Goal: Information Seeking & Learning: Find specific fact

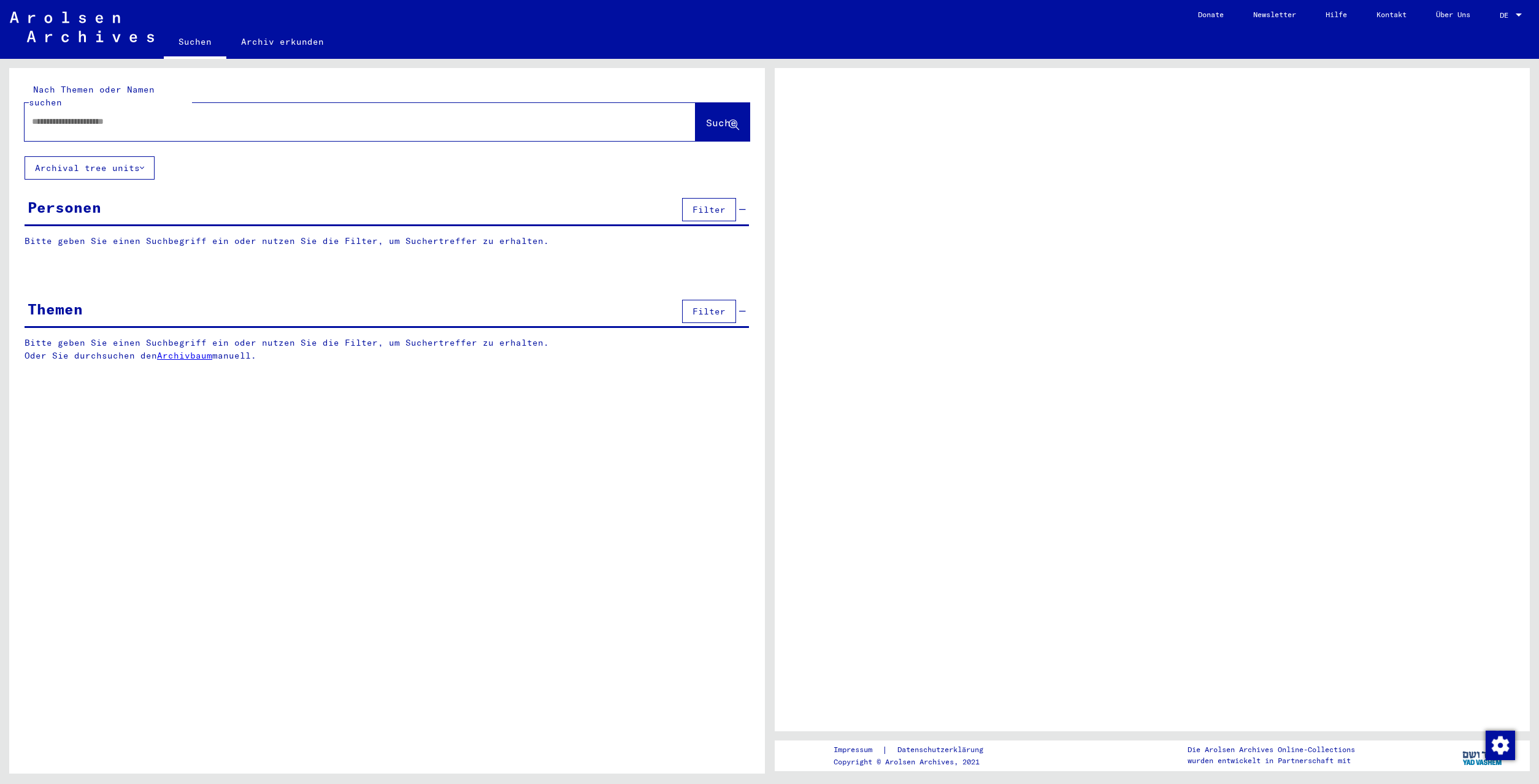
click at [146, 115] on input "text" at bounding box center [349, 121] width 635 height 13
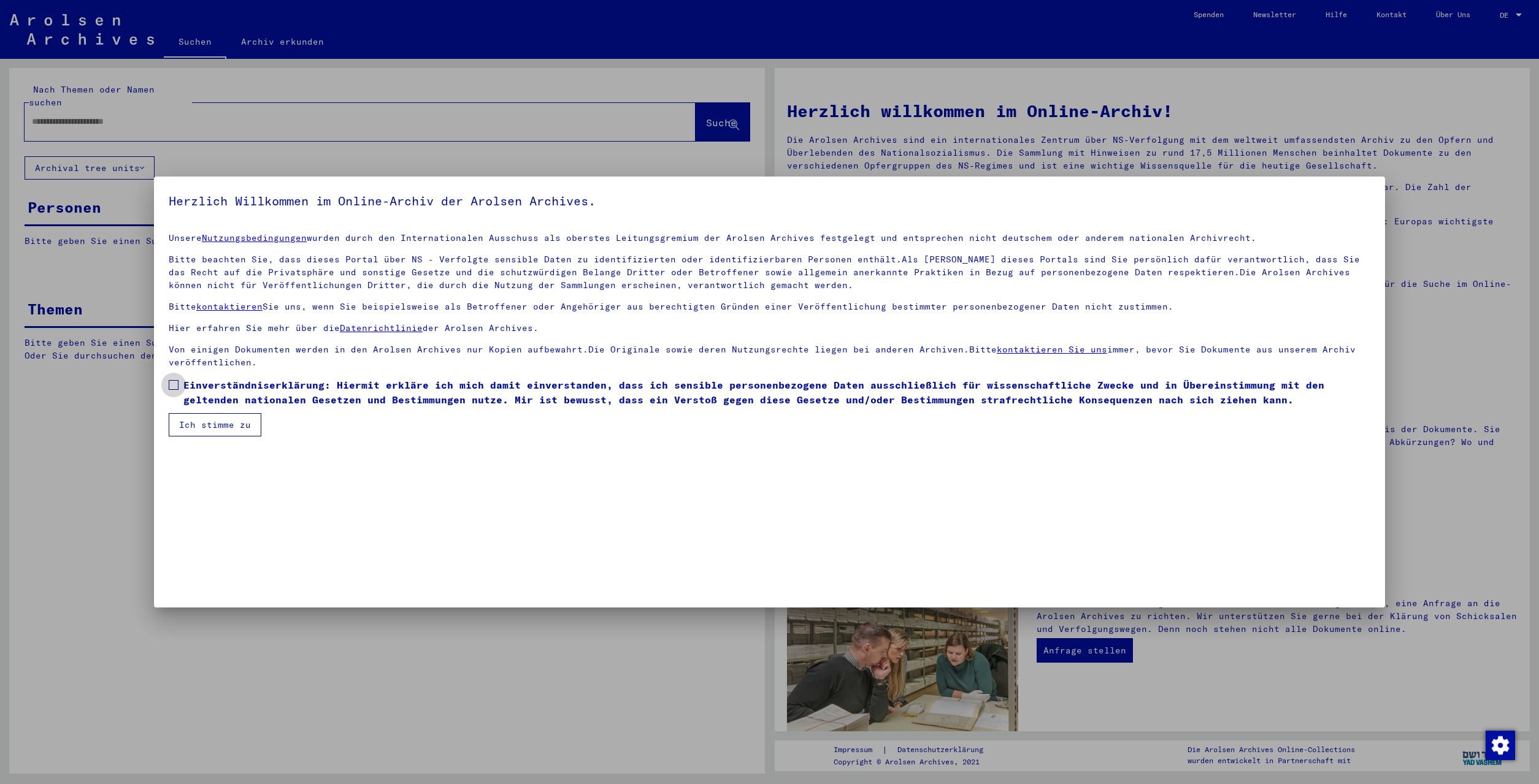
click at [175, 384] on span at bounding box center [173, 385] width 10 height 10
click at [235, 431] on button "Ich stimme zu" at bounding box center [215, 425] width 93 height 23
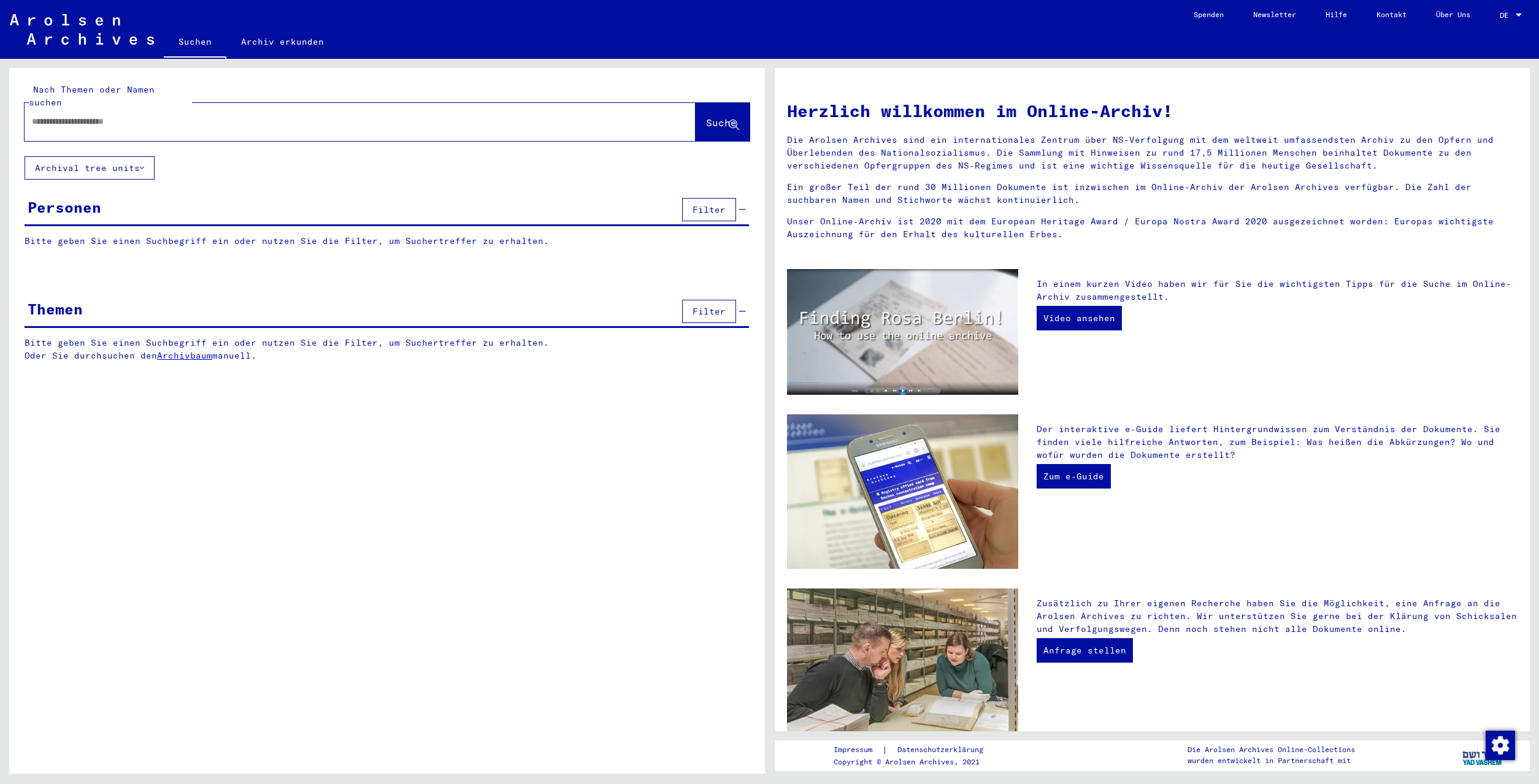
click at [127, 115] on input "text" at bounding box center [345, 121] width 627 height 13
type input "**********"
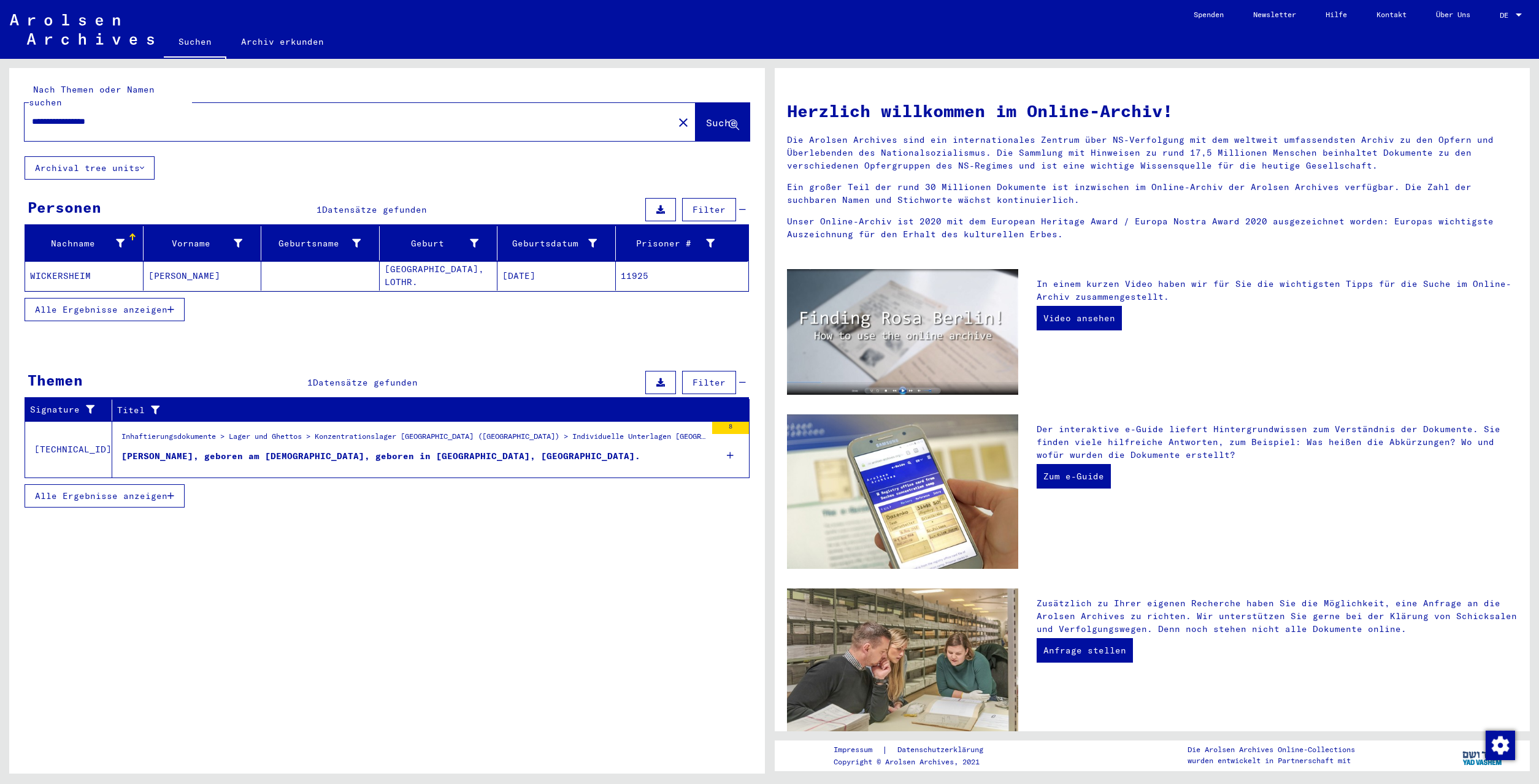
click at [406, 450] on div "[PERSON_NAME], geboren am [DEMOGRAPHIC_DATA], geboren in [GEOGRAPHIC_DATA], [GE…" at bounding box center [381, 456] width 519 height 13
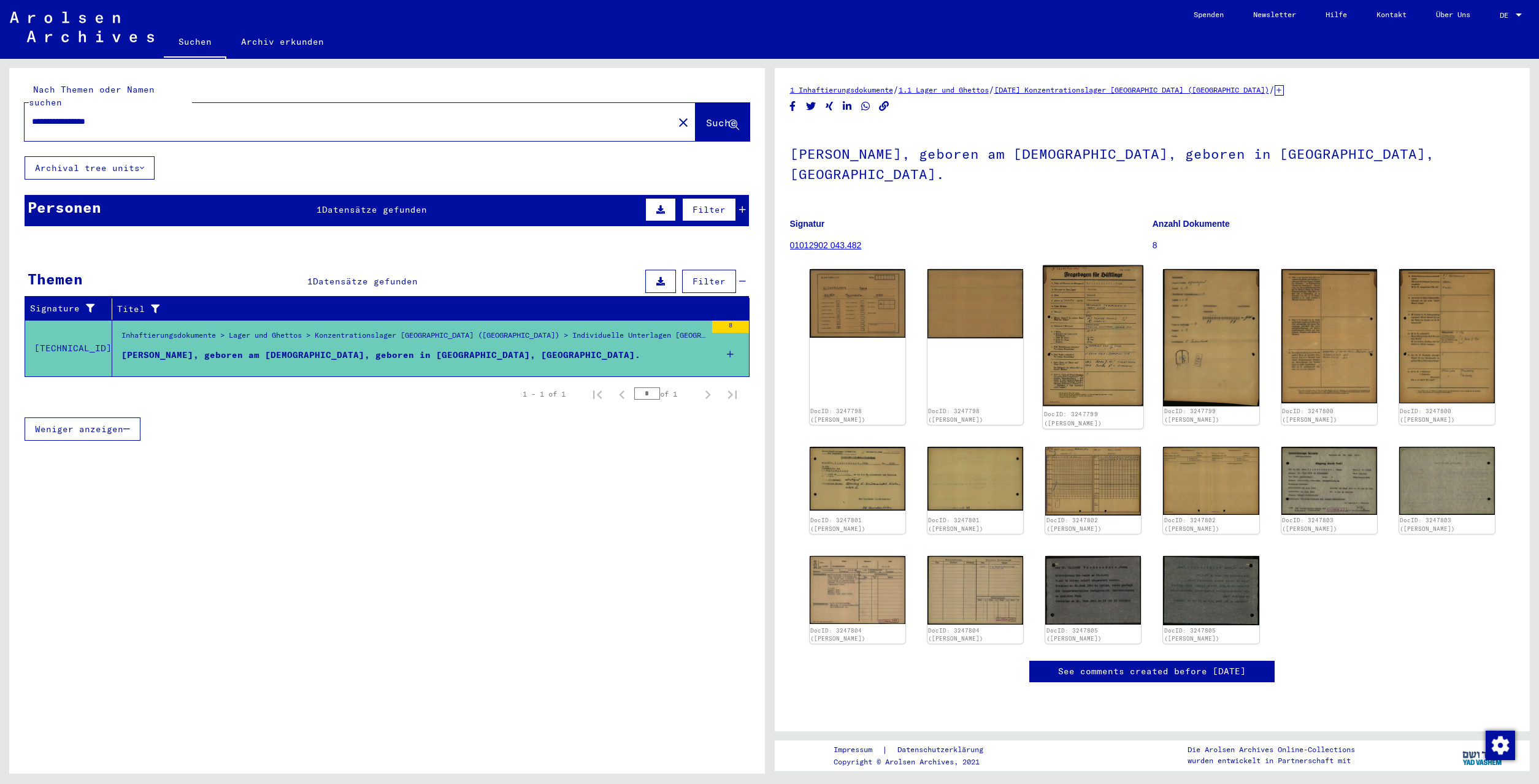
click at [1127, 305] on img at bounding box center [1093, 335] width 101 height 140
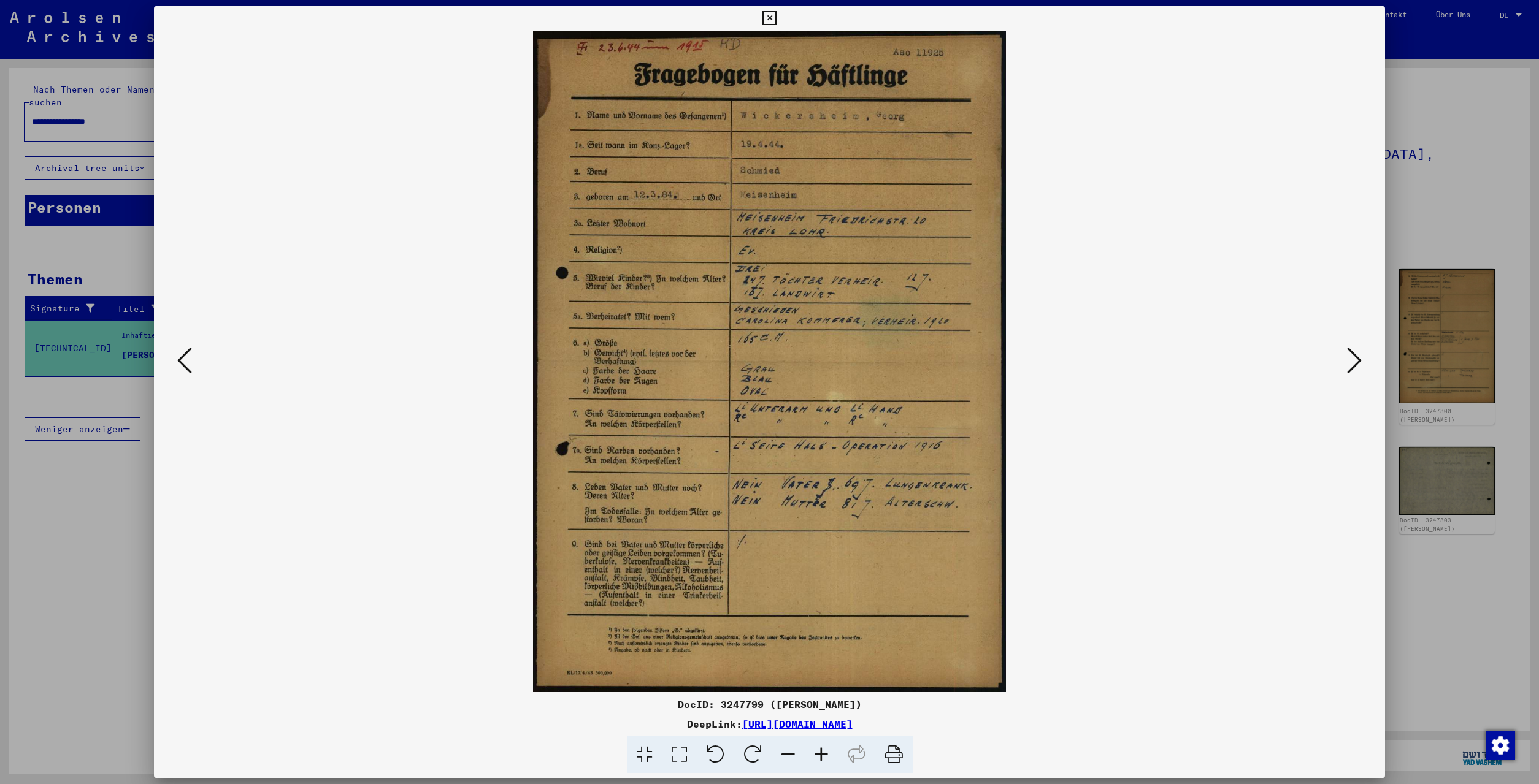
click at [1350, 364] on icon at bounding box center [1354, 360] width 14 height 30
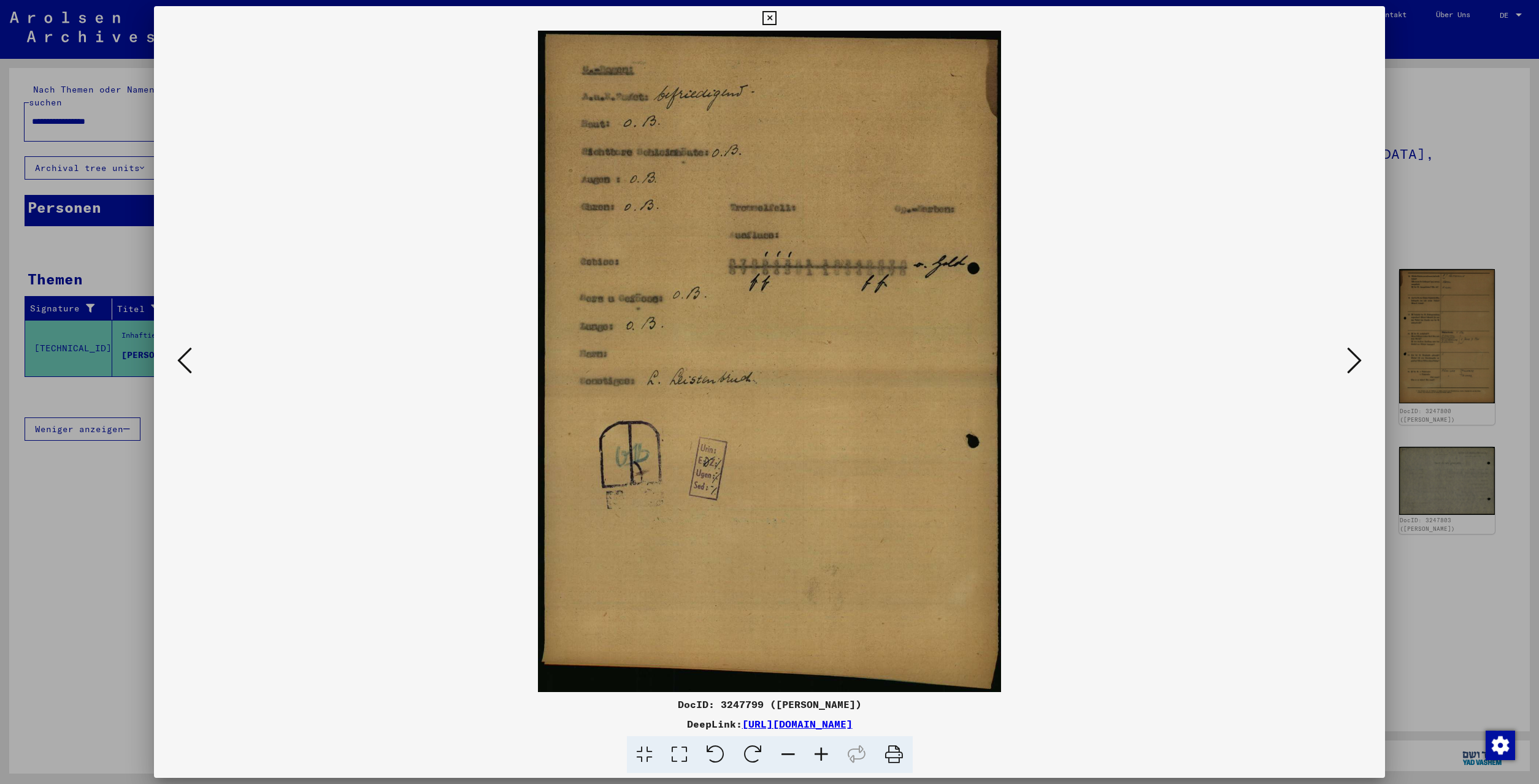
click at [1350, 364] on icon at bounding box center [1354, 360] width 14 height 30
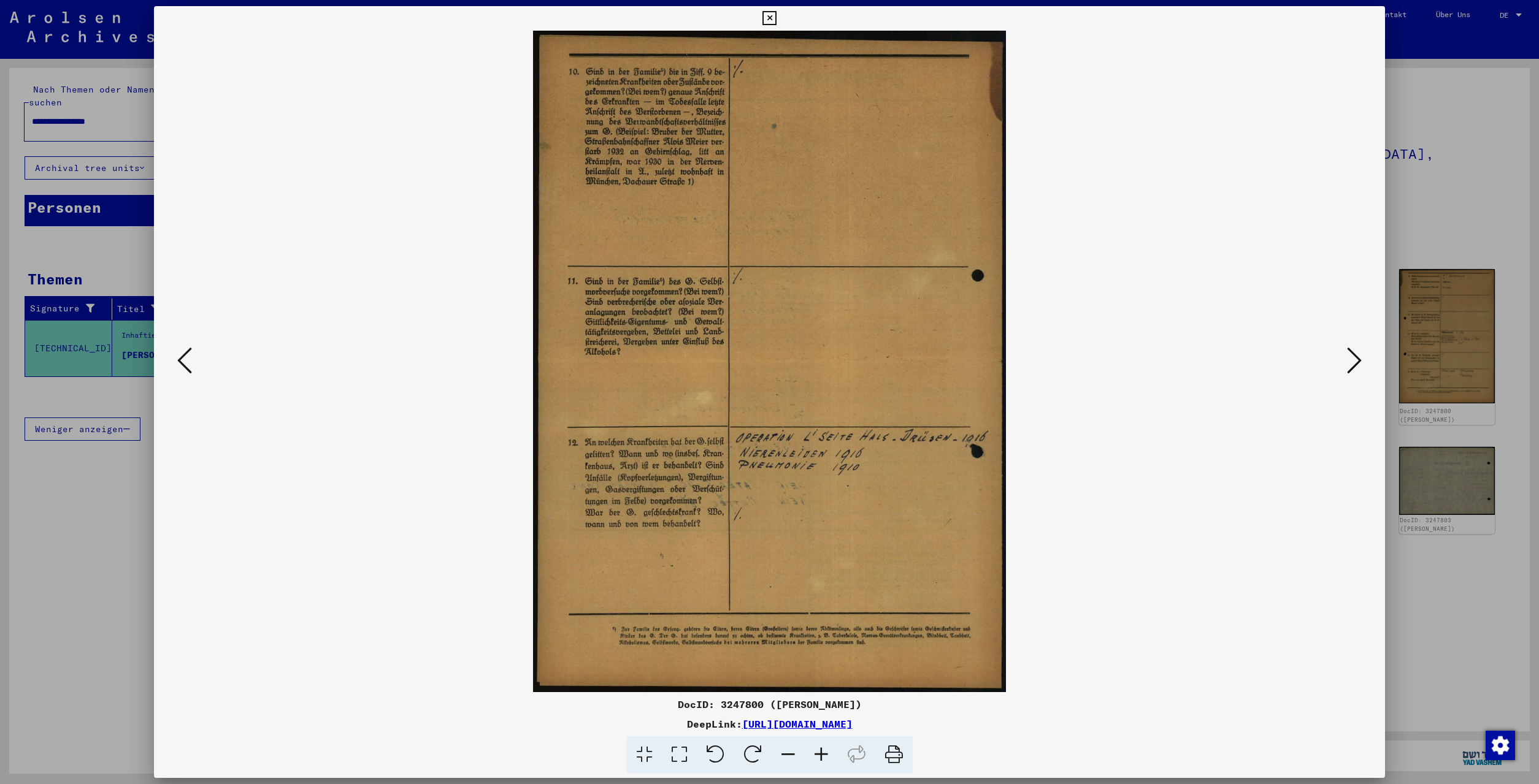
click at [1350, 364] on icon at bounding box center [1354, 360] width 14 height 30
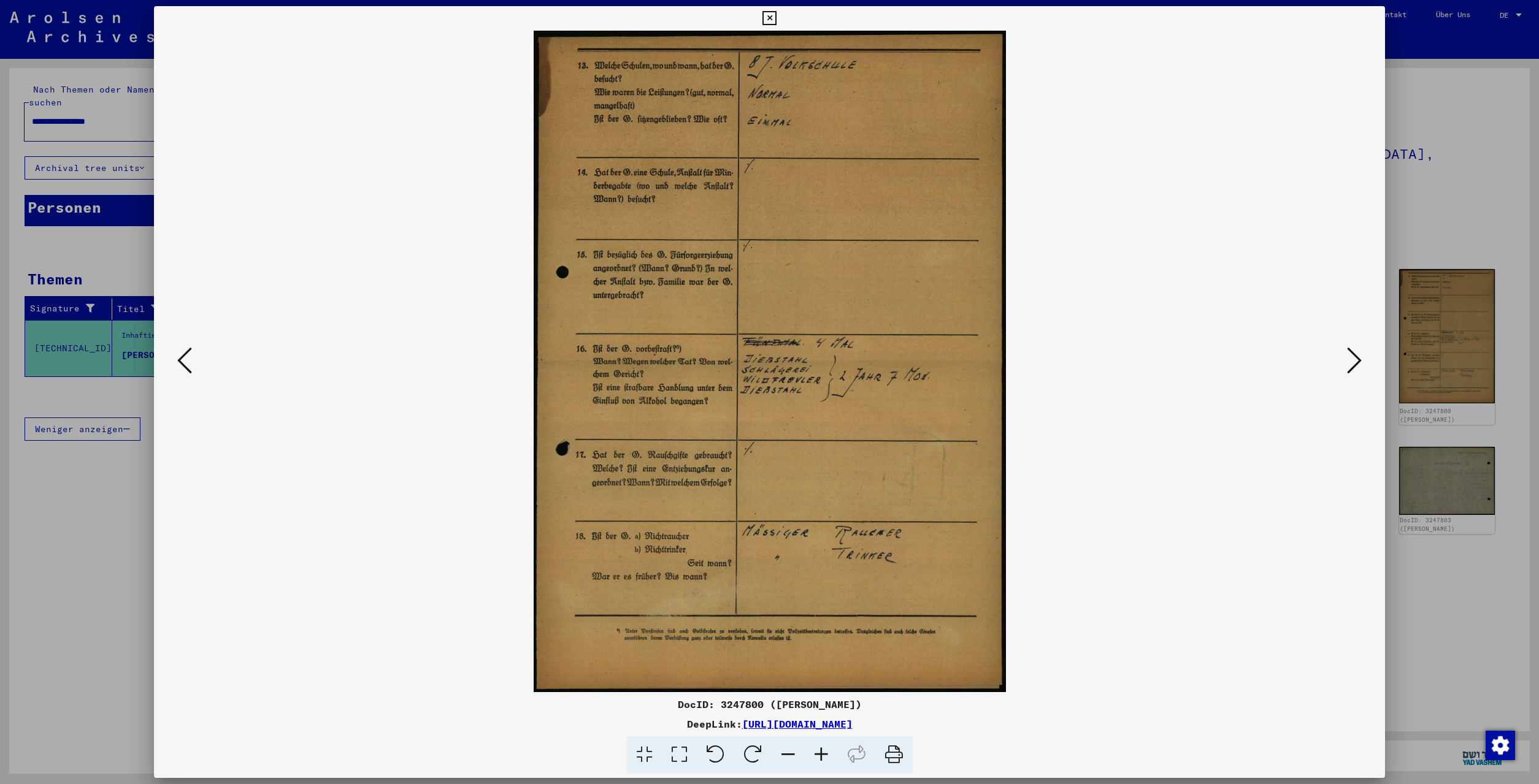
click at [1350, 364] on icon at bounding box center [1354, 360] width 14 height 30
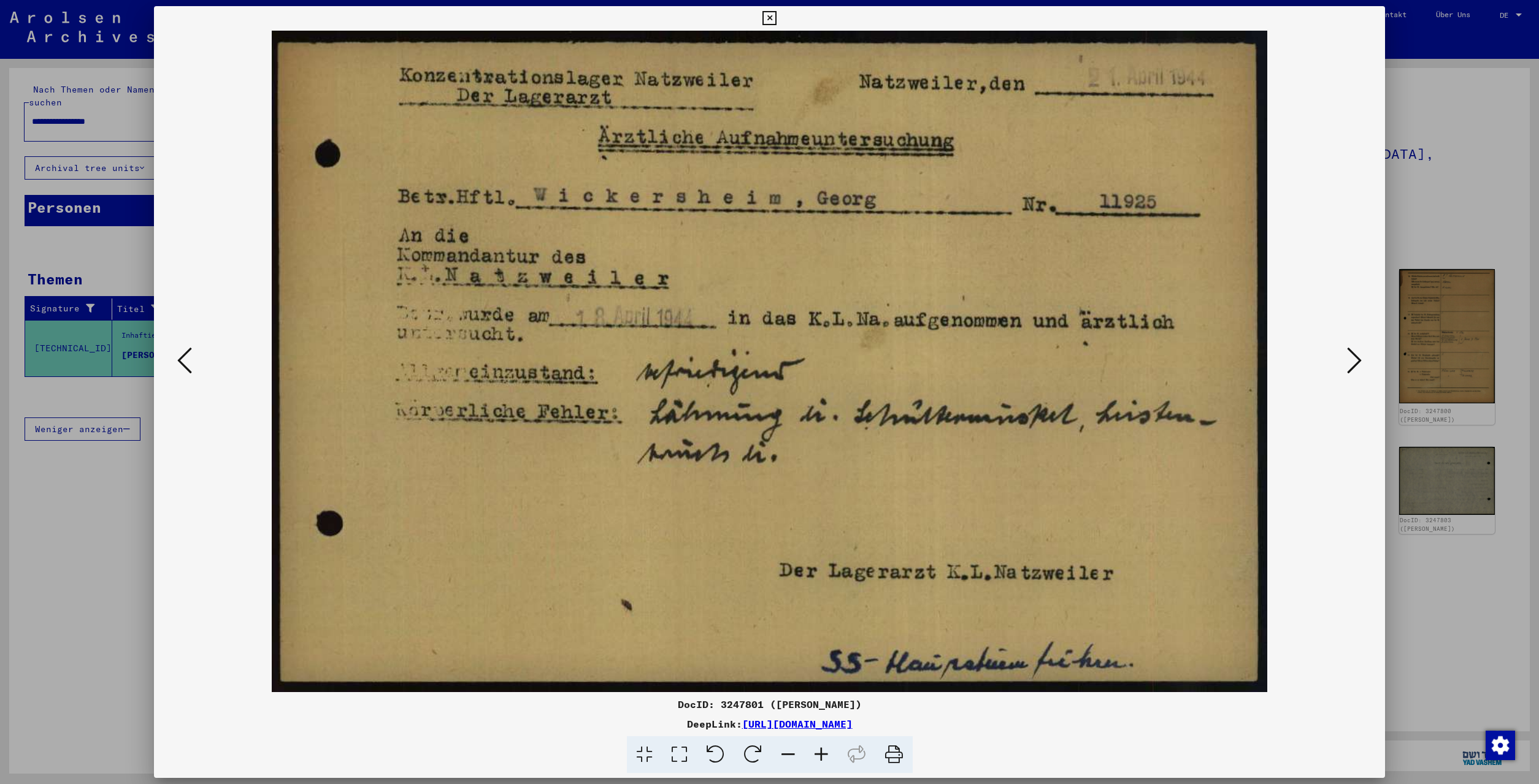
click at [1350, 364] on icon at bounding box center [1354, 360] width 14 height 30
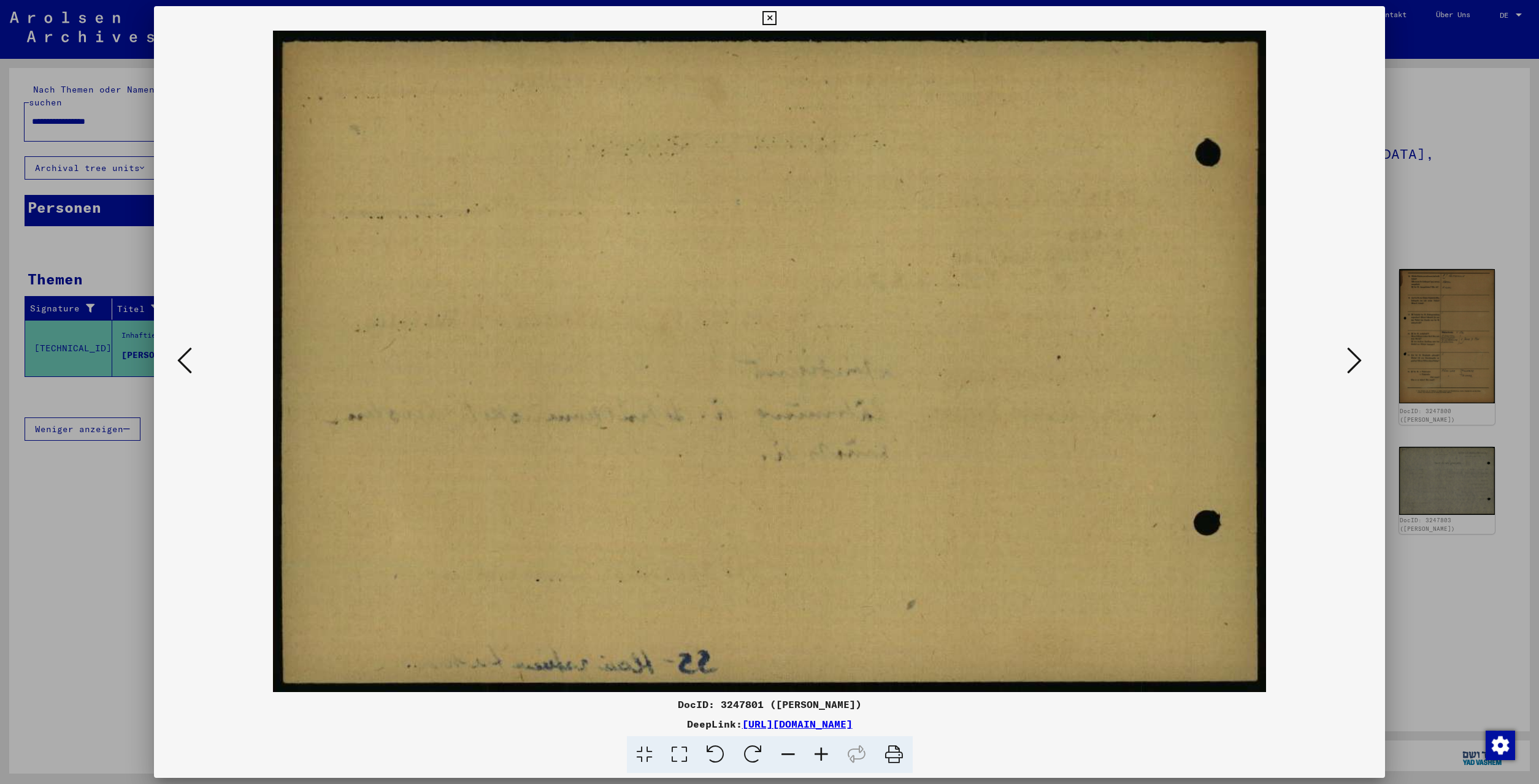
click at [1350, 364] on icon at bounding box center [1354, 360] width 14 height 30
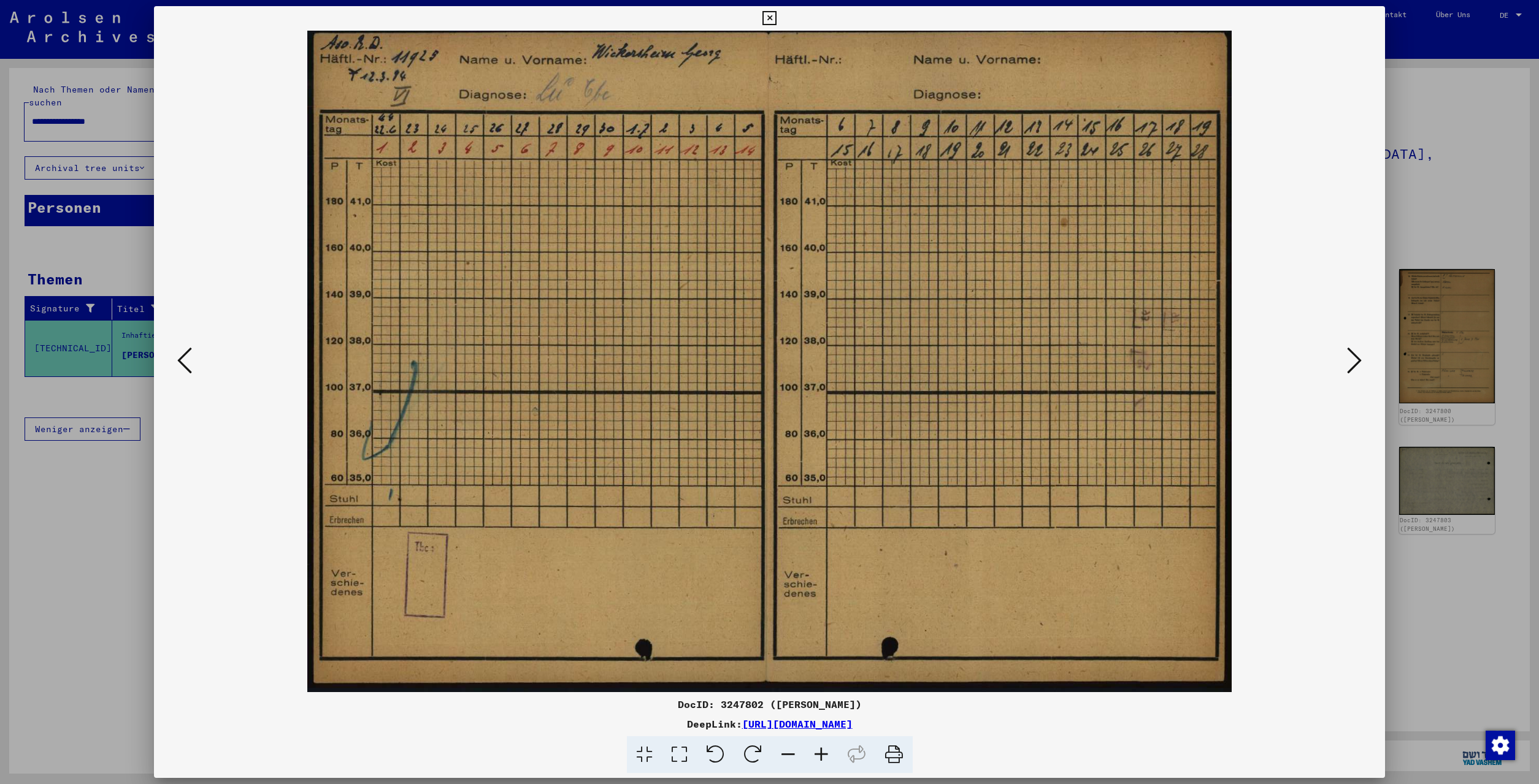
click at [1350, 364] on icon at bounding box center [1354, 360] width 14 height 30
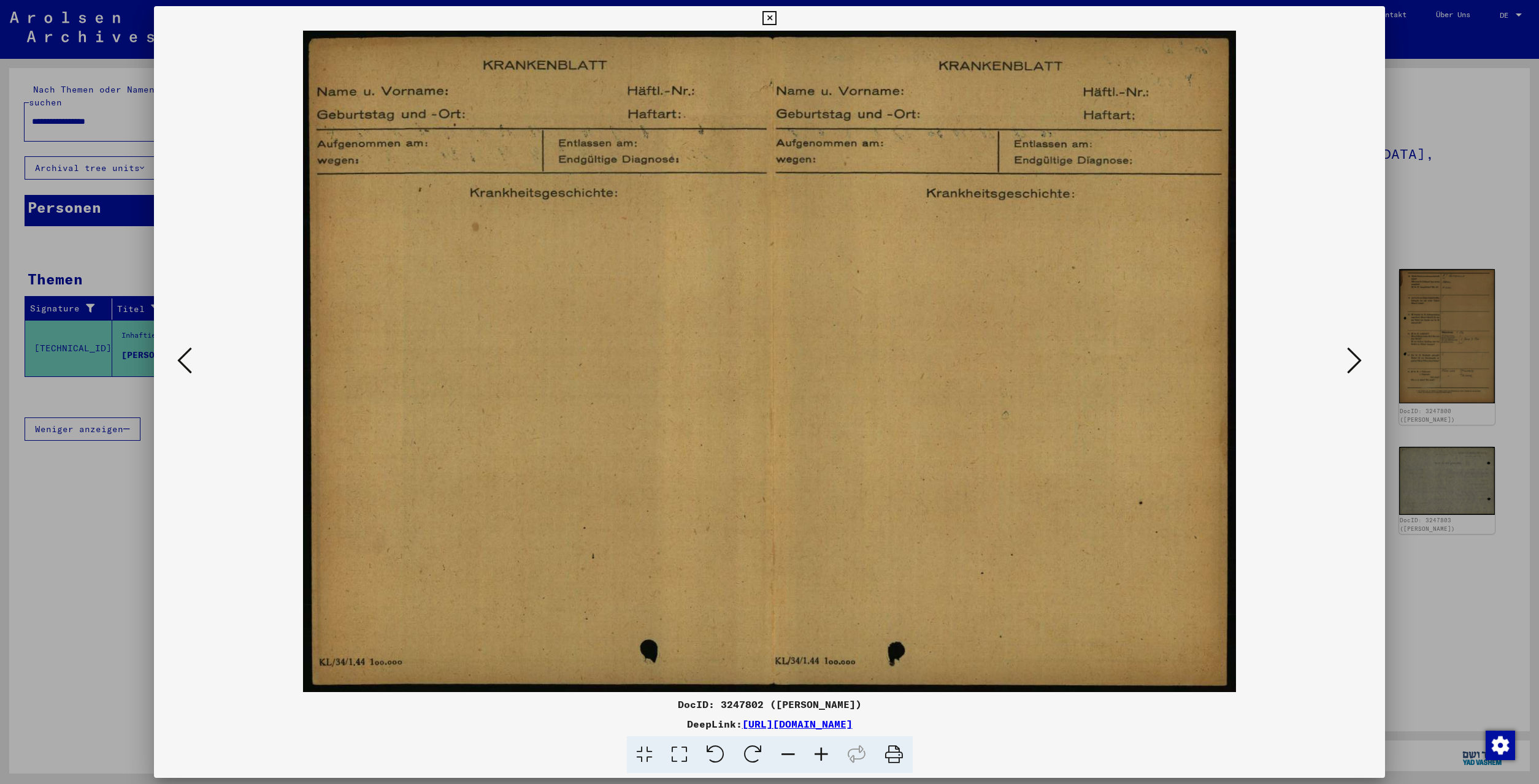
click at [1350, 364] on icon at bounding box center [1354, 360] width 14 height 30
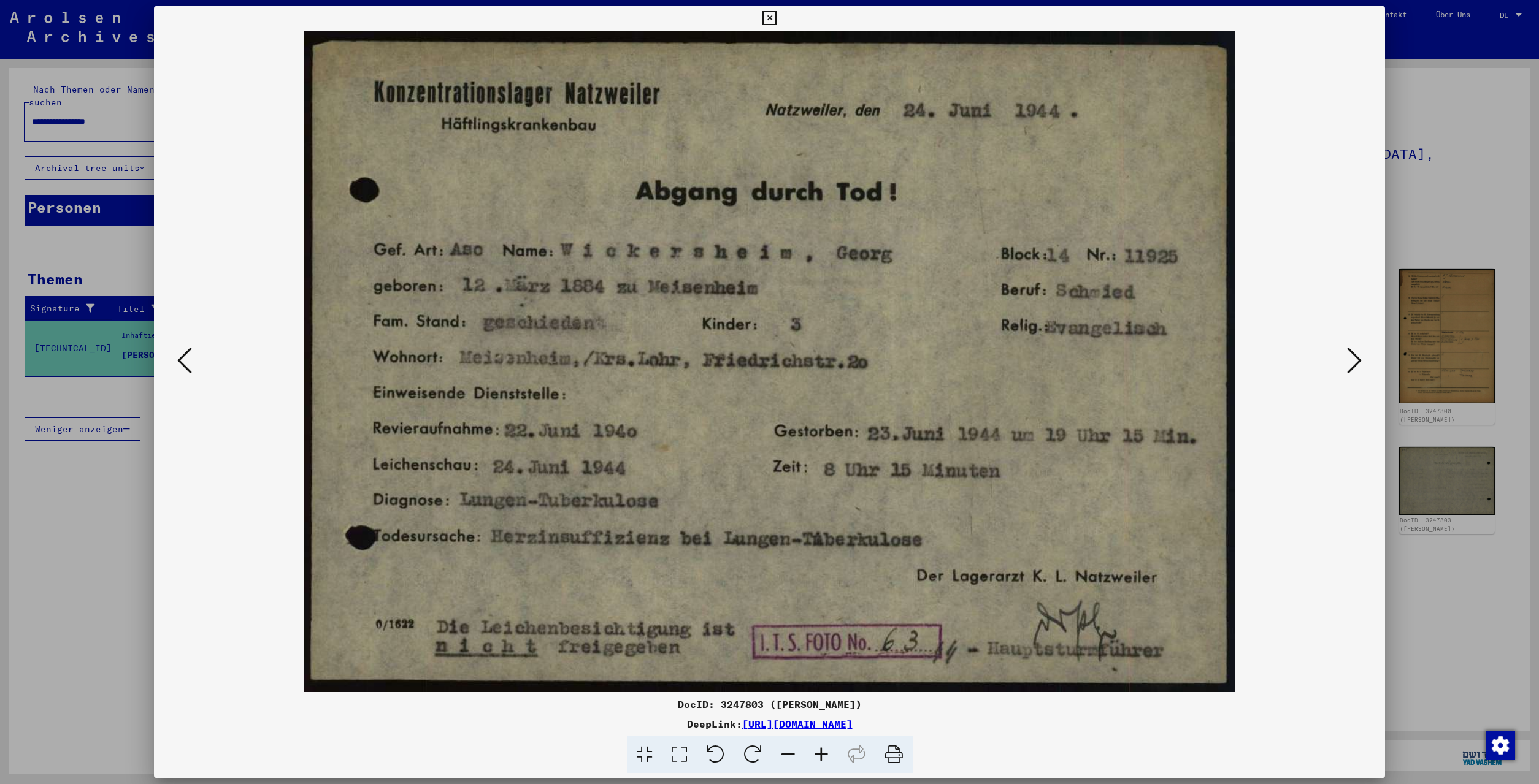
click at [1350, 364] on icon at bounding box center [1354, 360] width 14 height 30
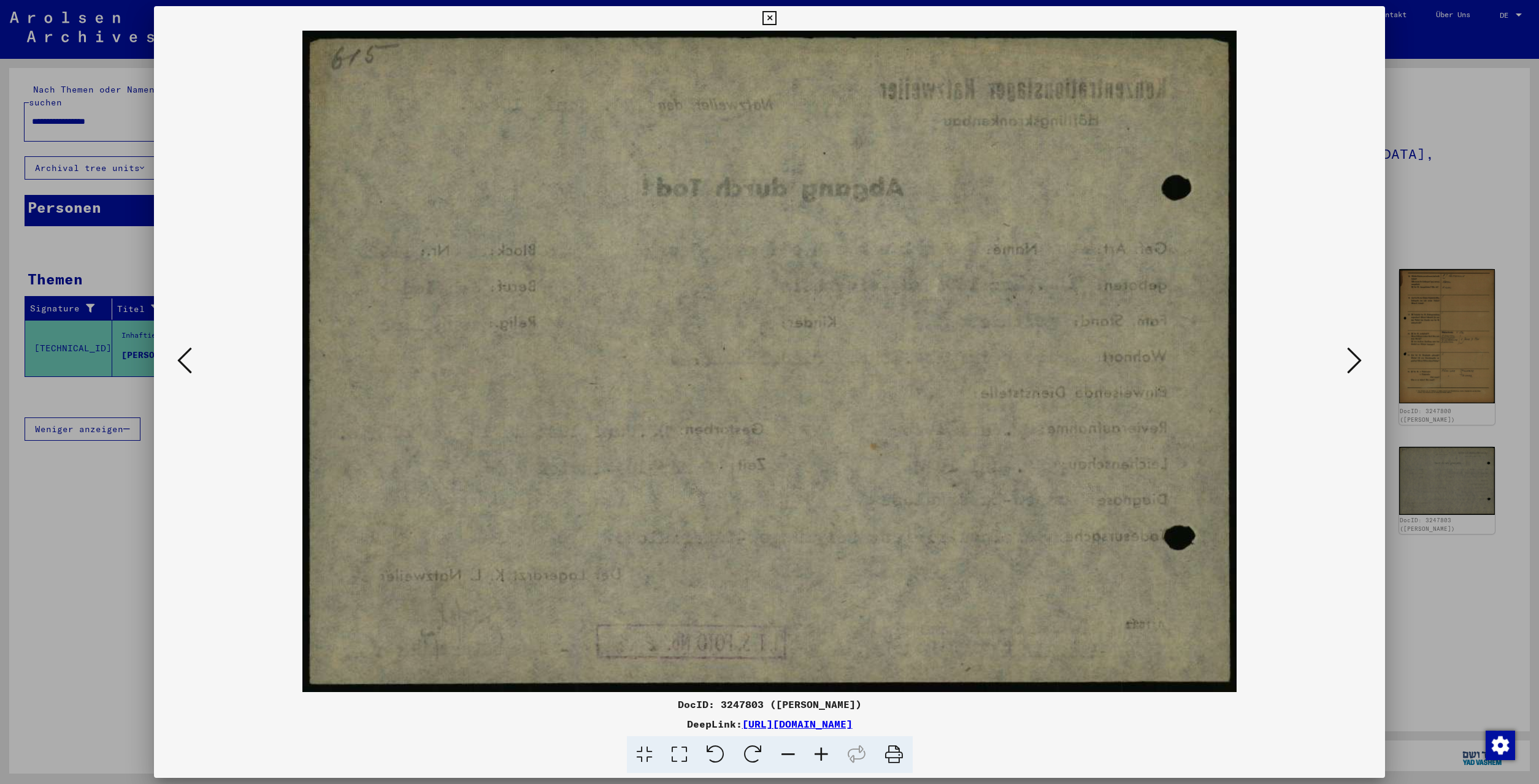
click at [1350, 364] on icon at bounding box center [1354, 360] width 14 height 30
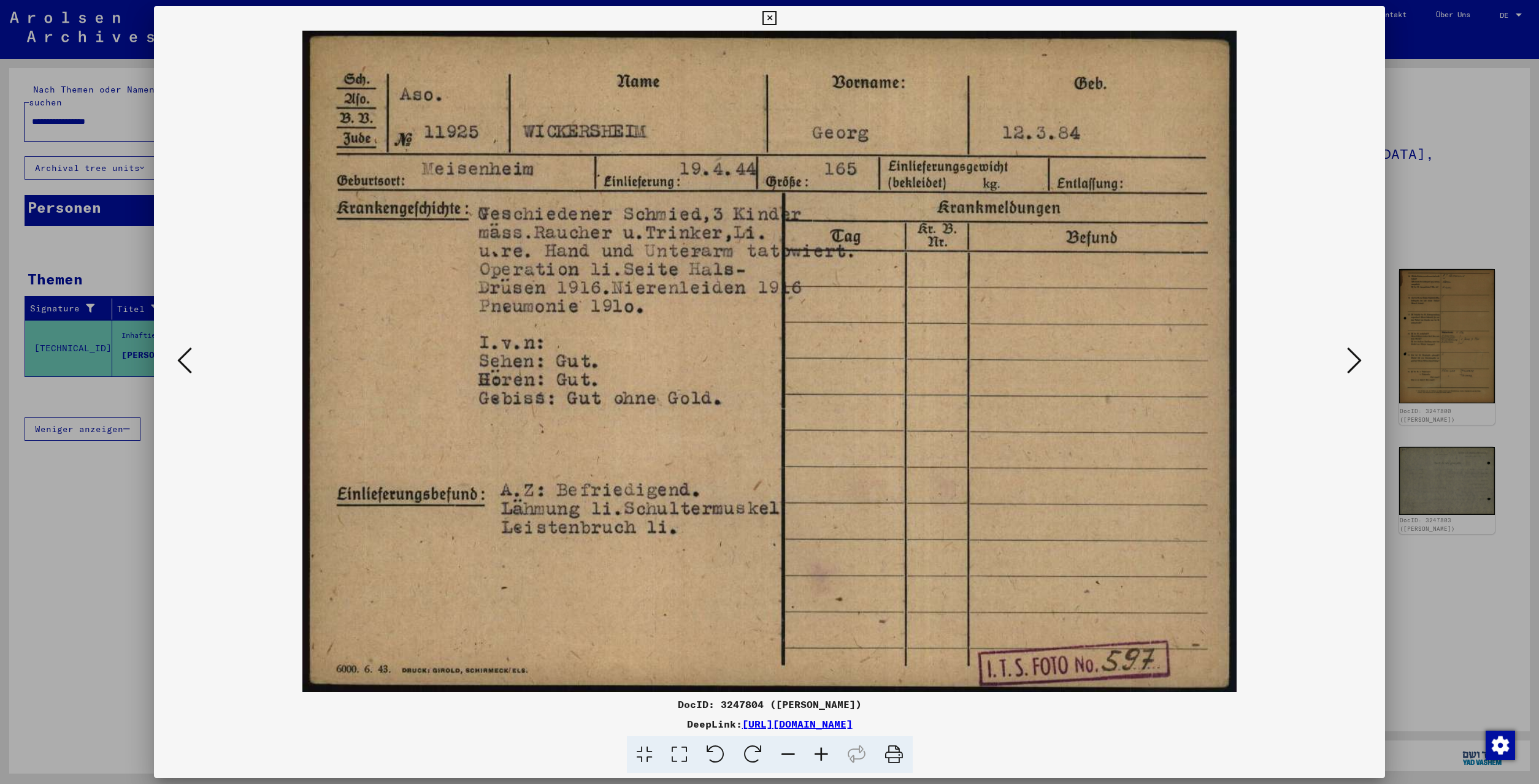
click at [1350, 364] on icon at bounding box center [1354, 360] width 14 height 30
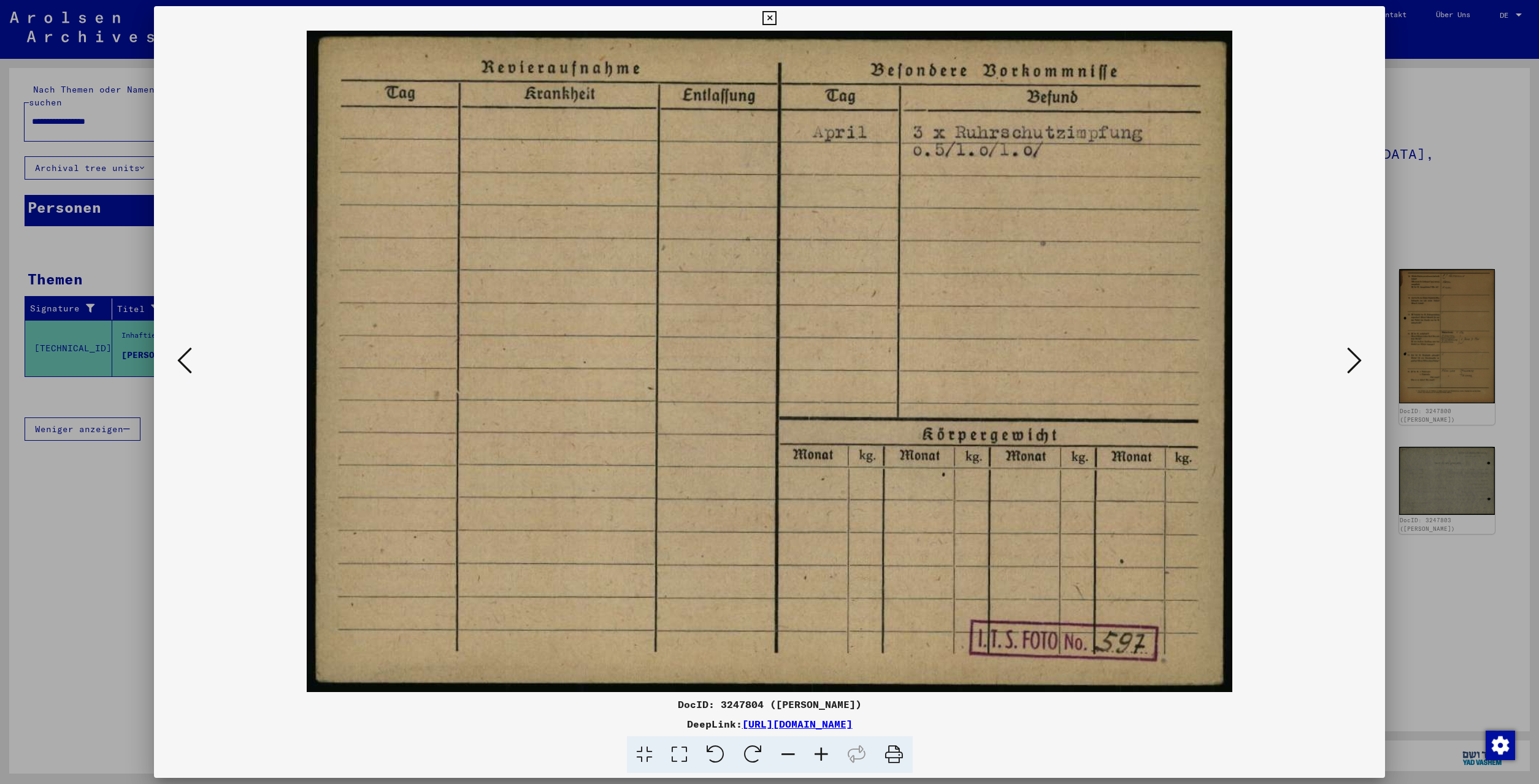
click at [1350, 364] on icon at bounding box center [1354, 360] width 14 height 30
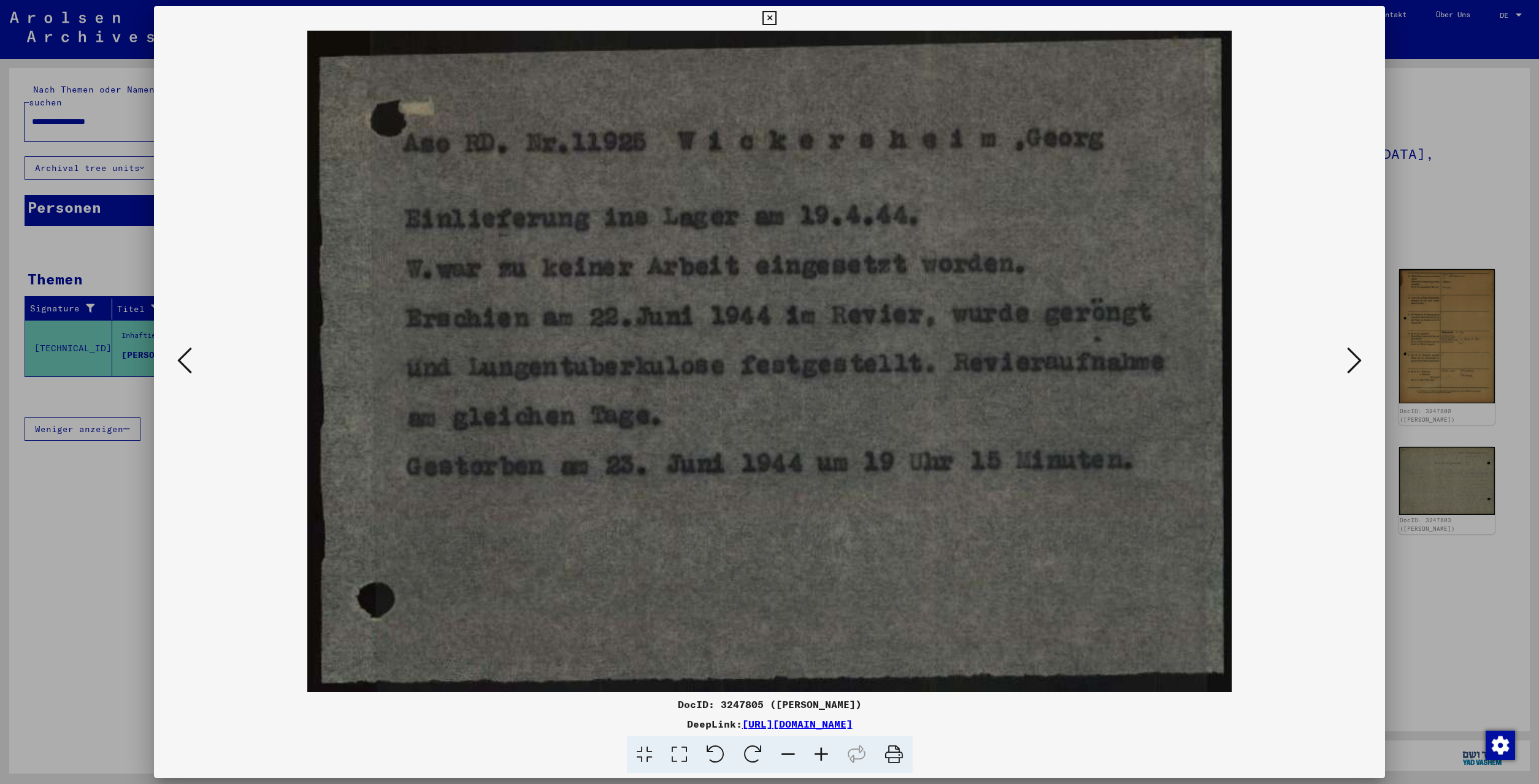
click at [1350, 364] on icon at bounding box center [1354, 360] width 14 height 30
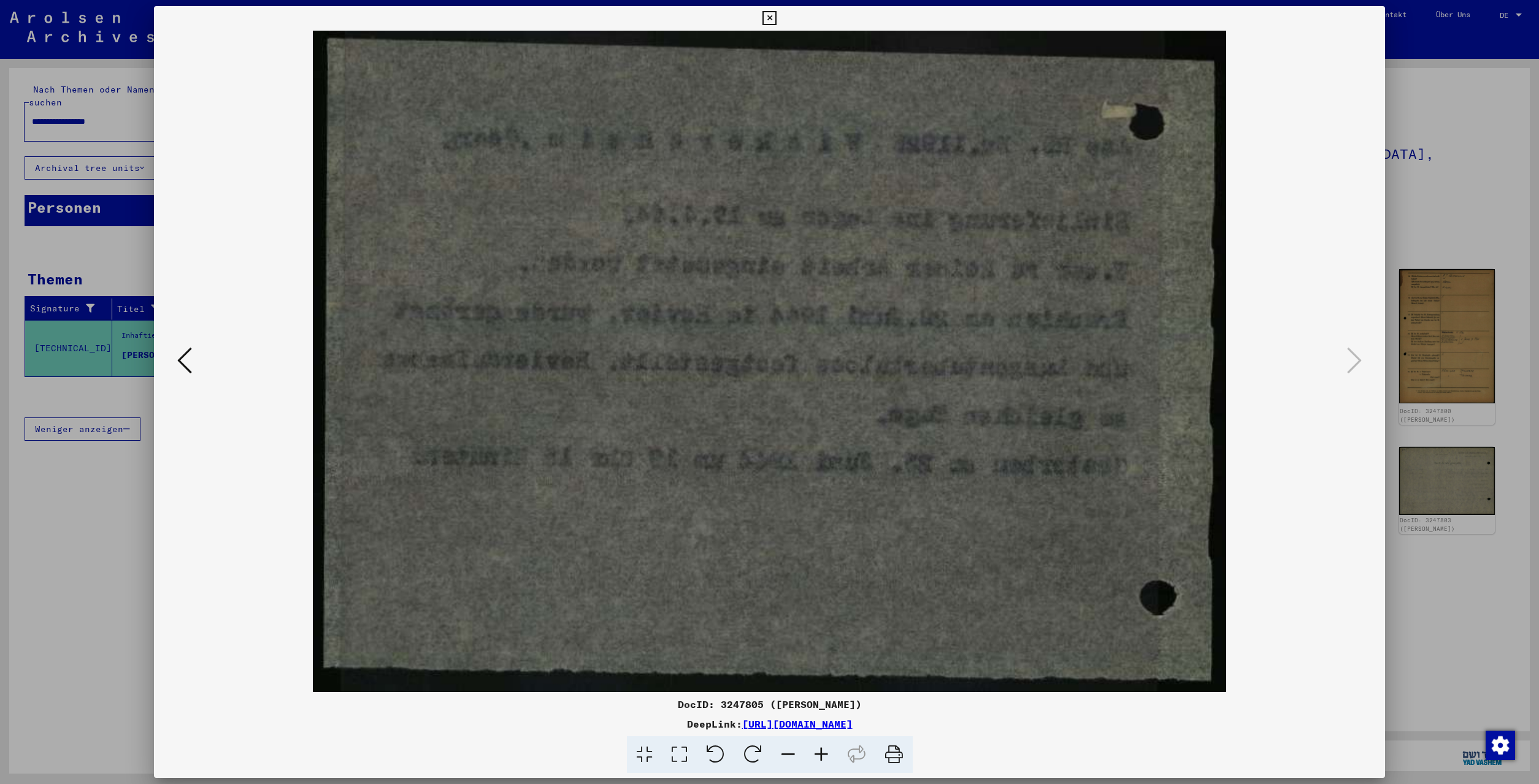
click at [1498, 562] on div at bounding box center [769, 392] width 1539 height 784
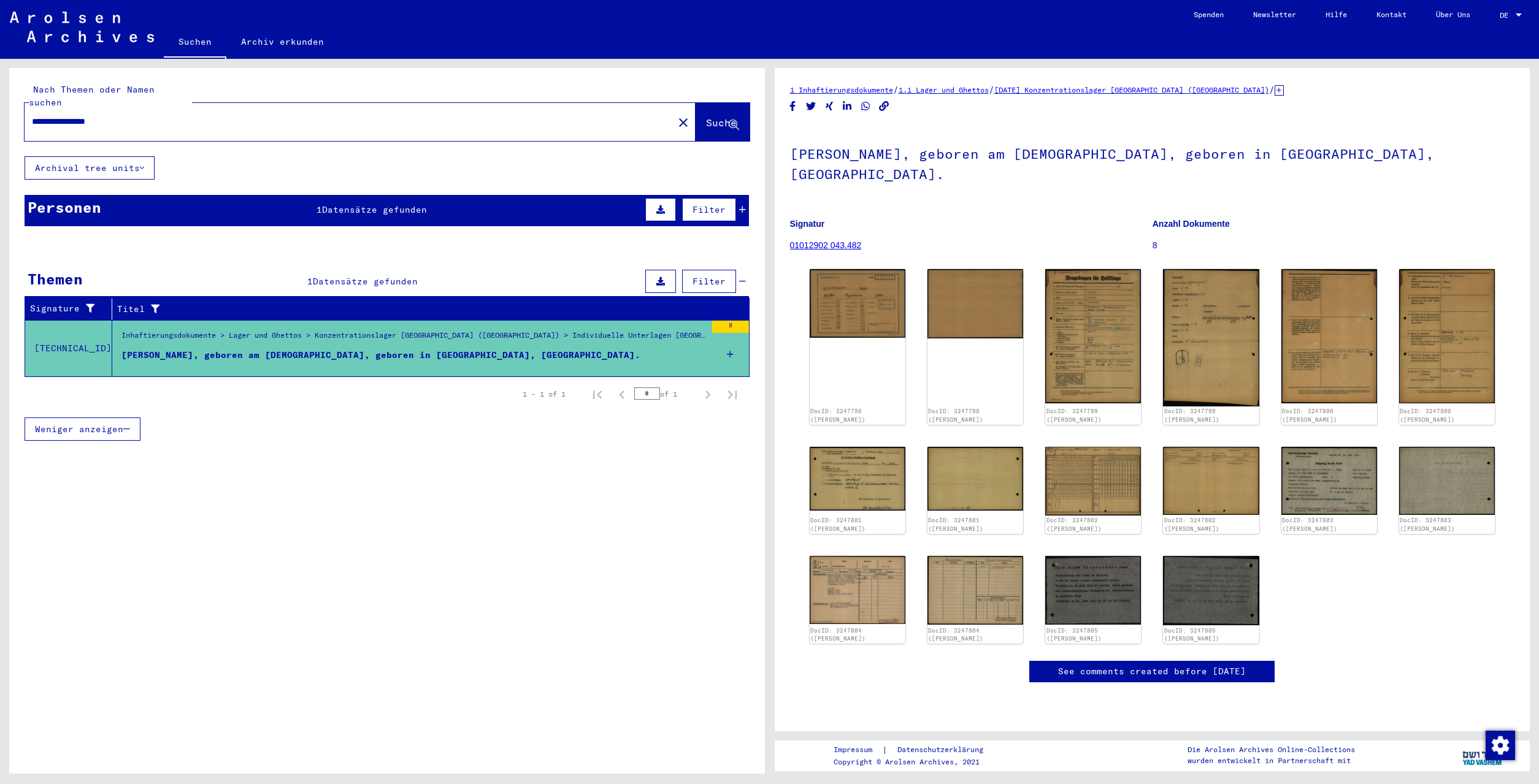
click at [427, 349] on div "[PERSON_NAME], geboren am [DEMOGRAPHIC_DATA], geboren in [GEOGRAPHIC_DATA], [GE…" at bounding box center [381, 355] width 519 height 13
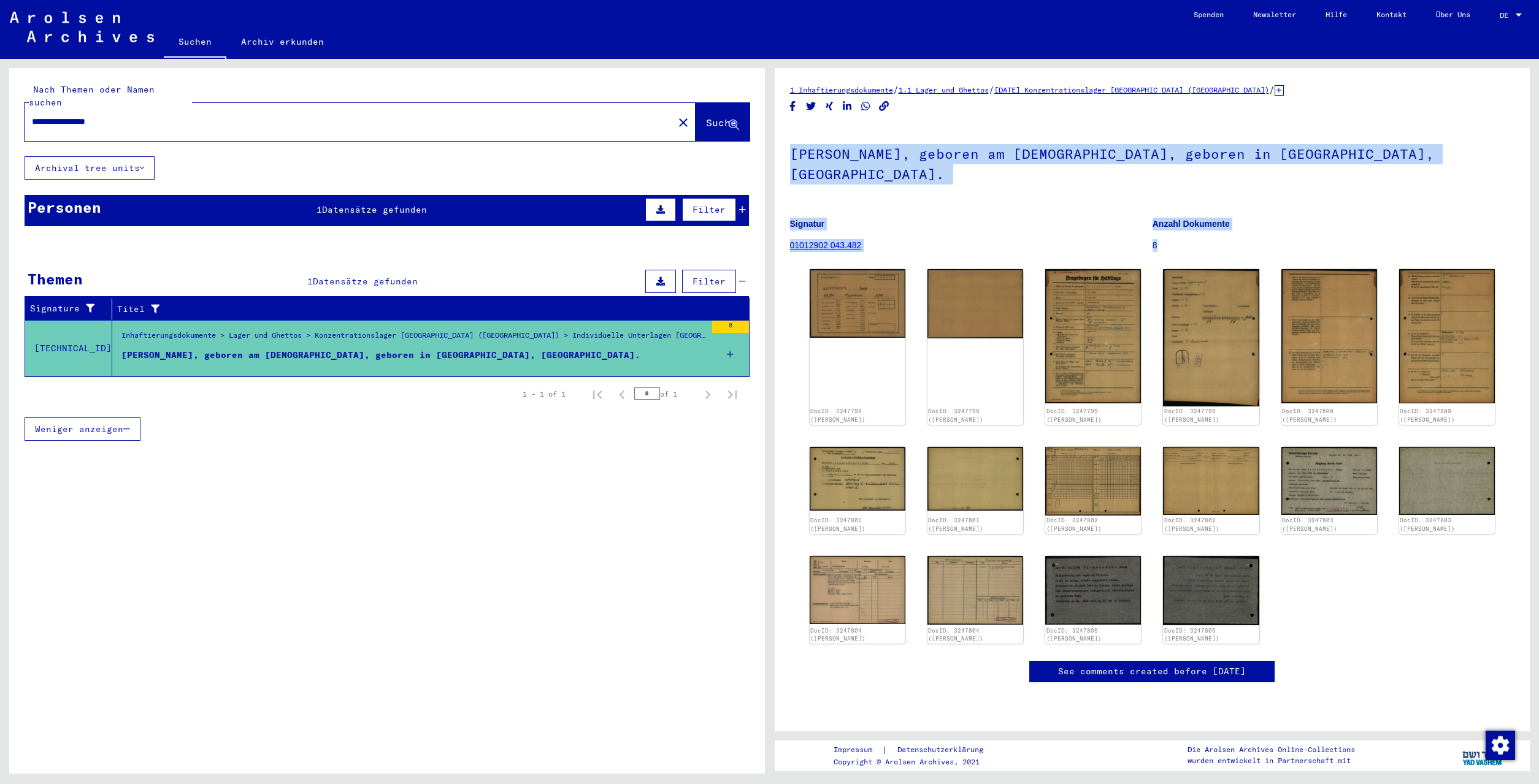
drag, startPoint x: 791, startPoint y: 156, endPoint x: 1165, endPoint y: 224, distance: 380.1
click at [1165, 224] on div "[PERSON_NAME], geboren am [DEMOGRAPHIC_DATA], geboren in [GEOGRAPHIC_DATA], [GE…" at bounding box center [1152, 195] width 725 height 139
copy div "[PERSON_NAME], geboren am [DEMOGRAPHIC_DATA], geboren in [GEOGRAPHIC_DATA], [GE…"
click at [1081, 347] on img at bounding box center [1093, 335] width 101 height 140
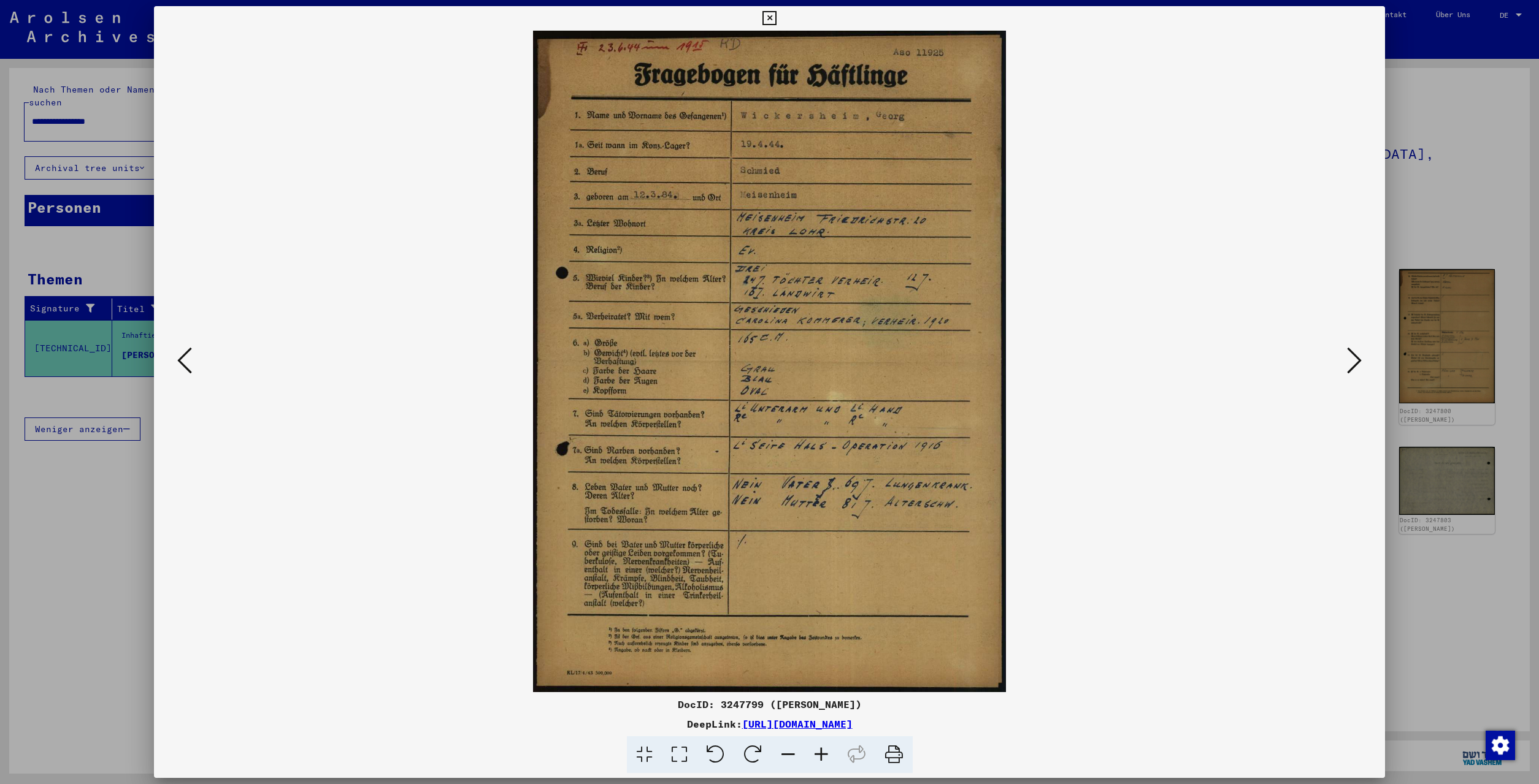
click at [1355, 358] on icon at bounding box center [1354, 360] width 14 height 30
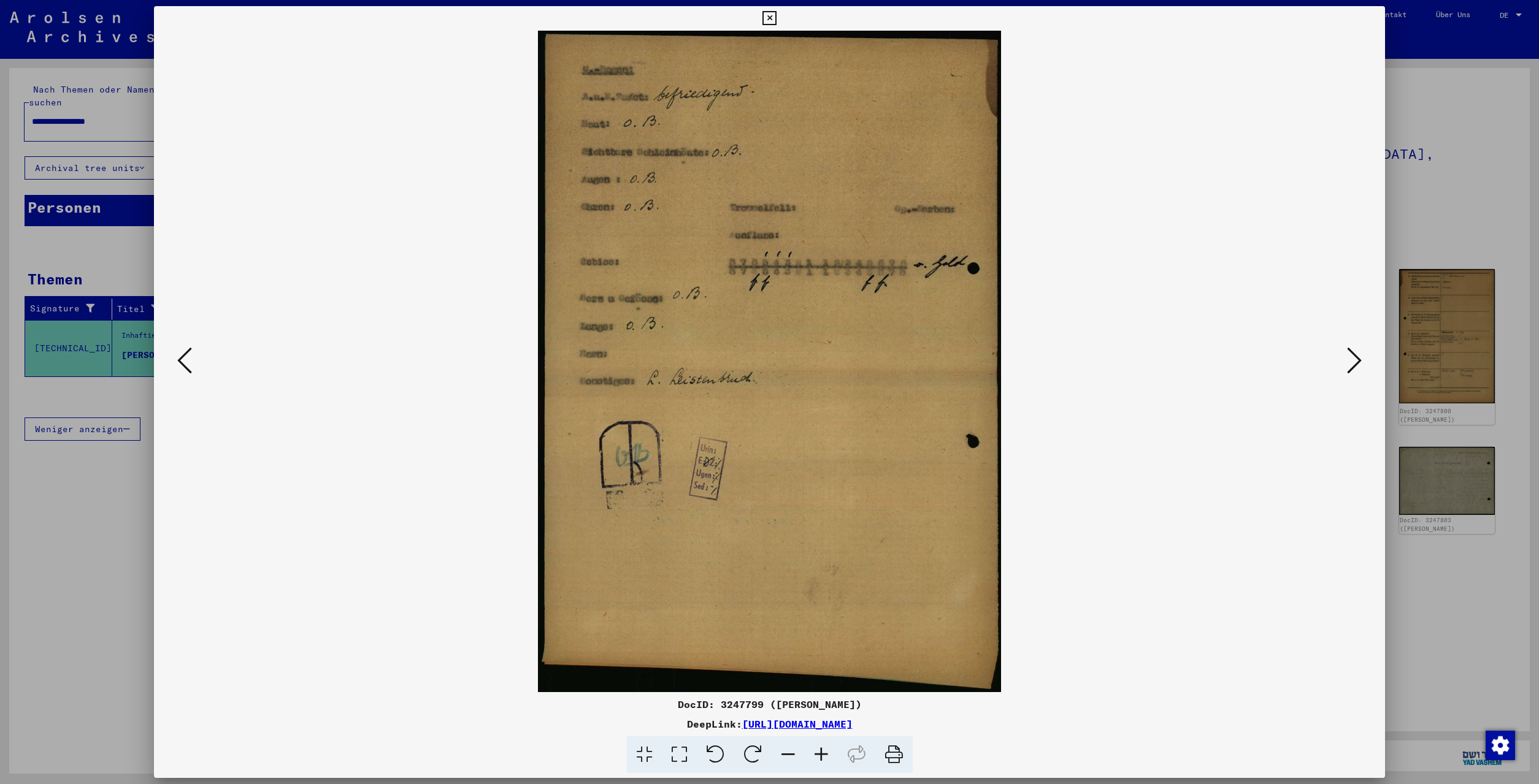
click at [1355, 358] on icon at bounding box center [1354, 360] width 14 height 30
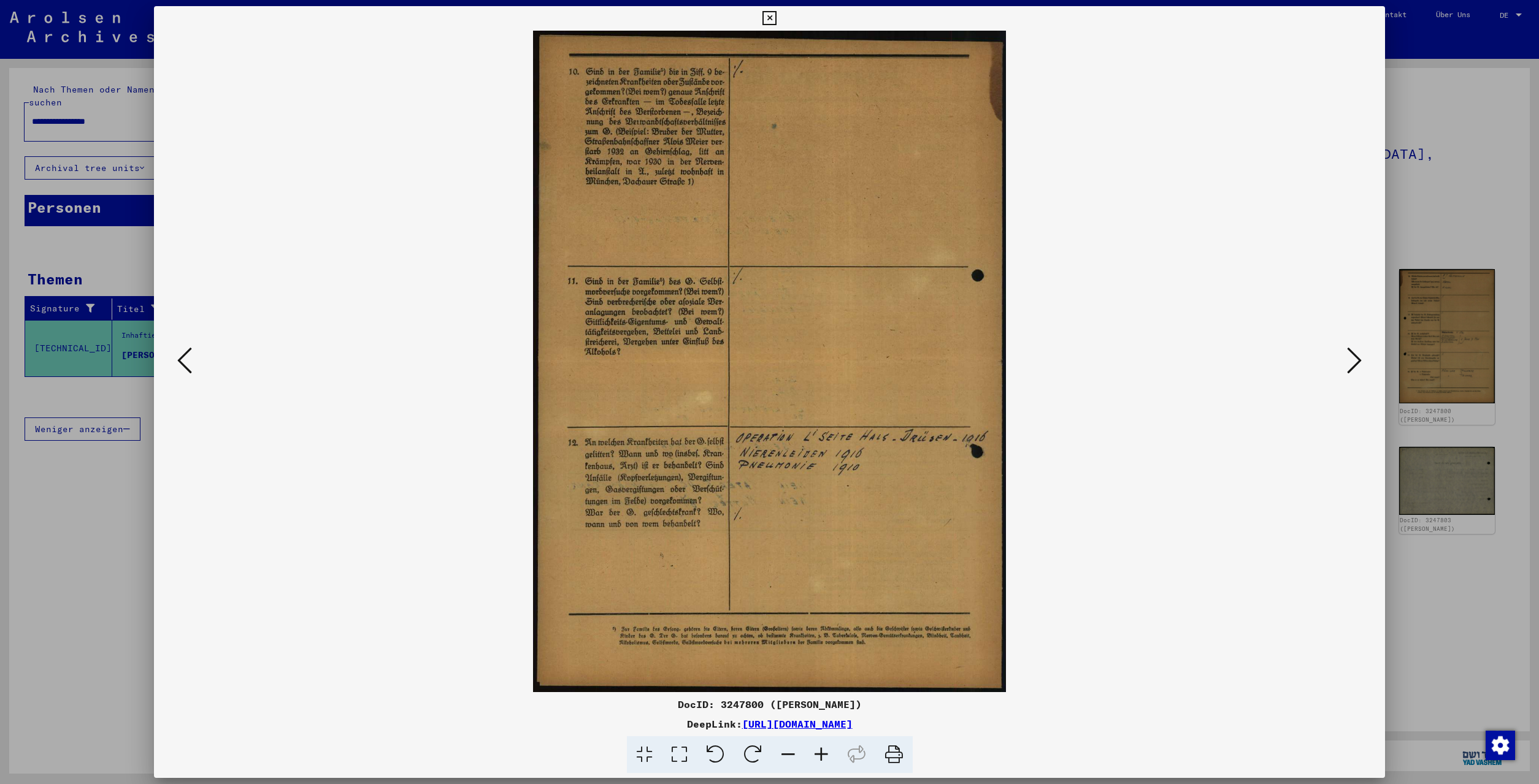
click at [1355, 358] on icon at bounding box center [1354, 360] width 14 height 30
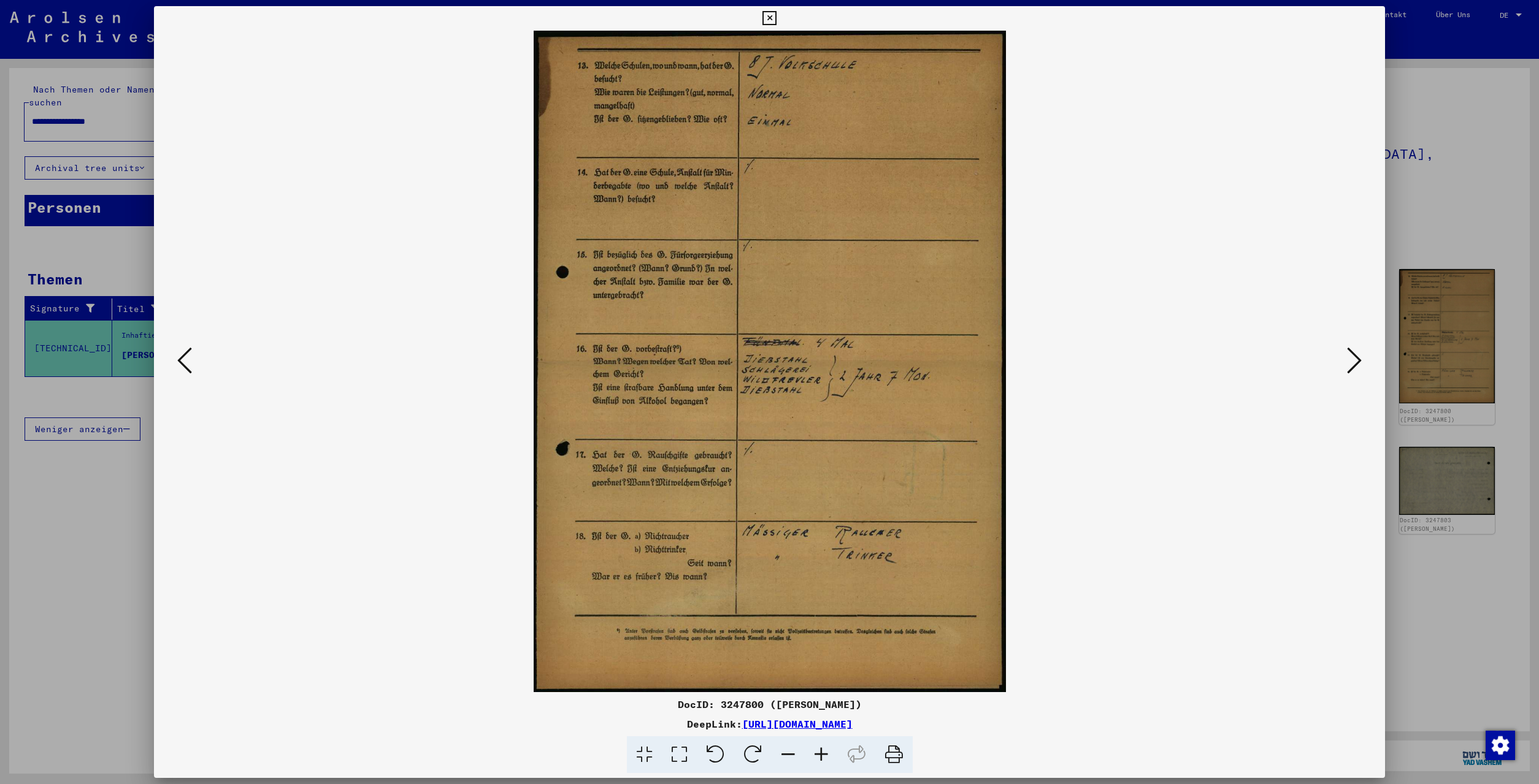
click at [1355, 358] on icon at bounding box center [1354, 360] width 14 height 30
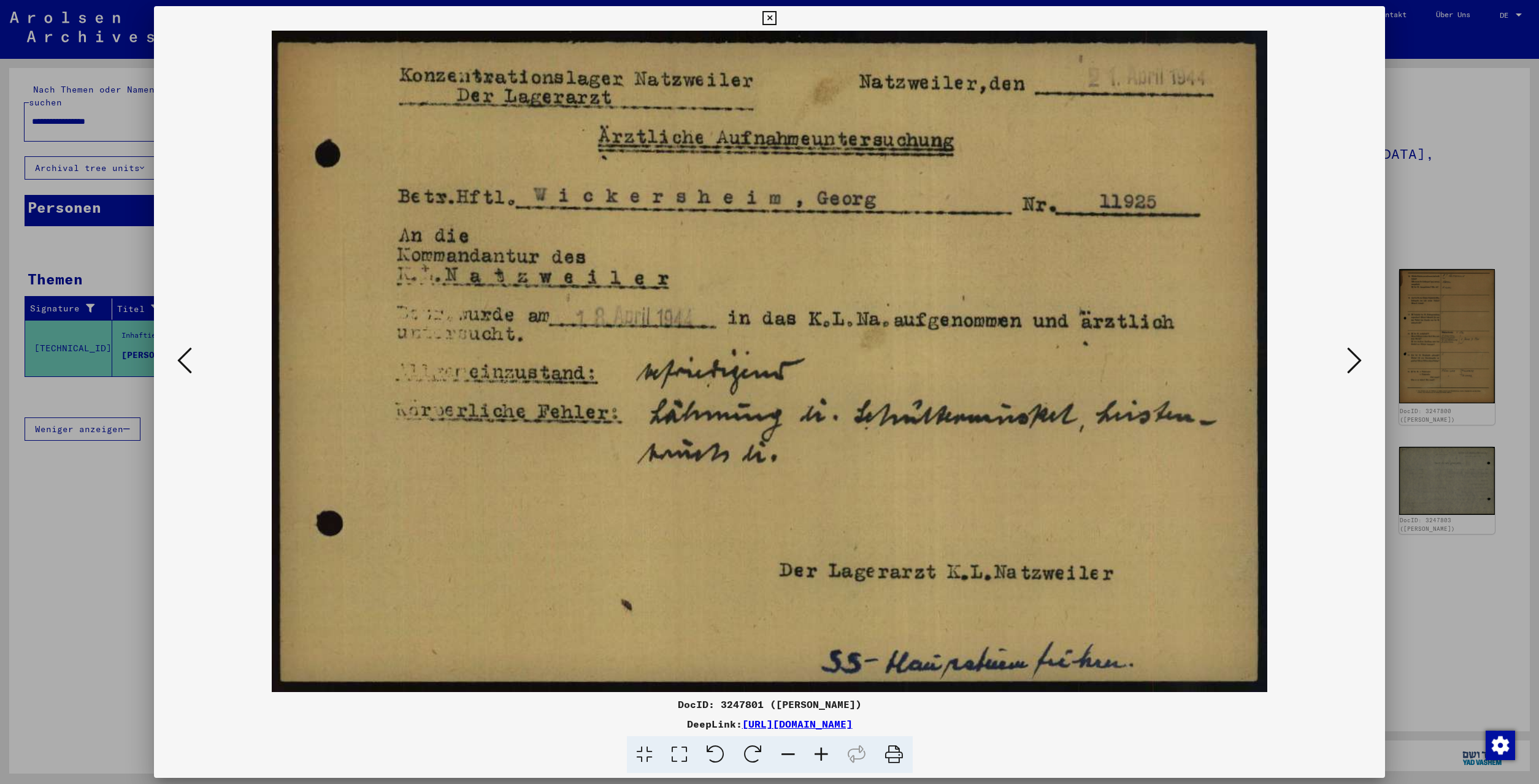
click at [1355, 358] on icon at bounding box center [1354, 360] width 14 height 30
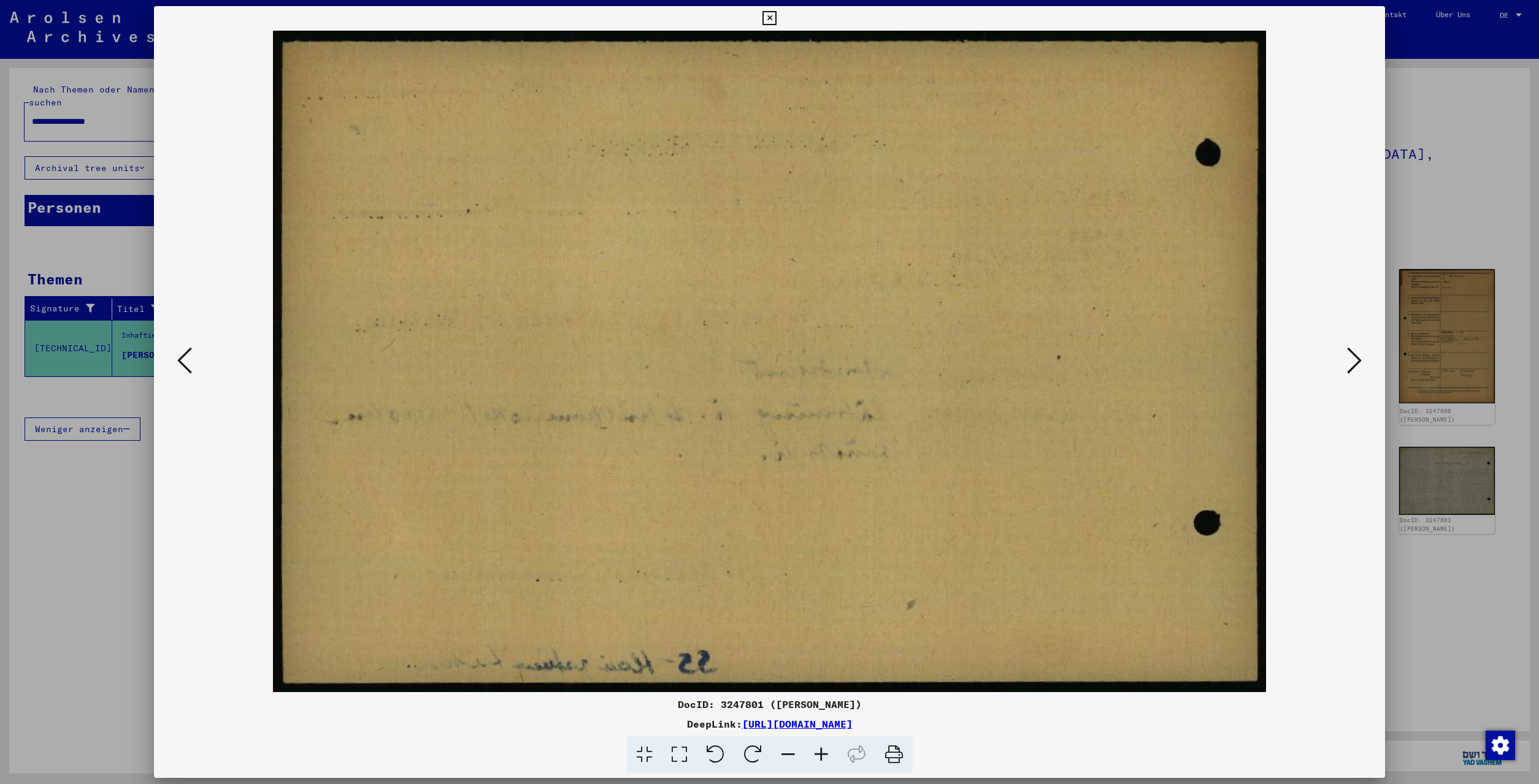
click at [1355, 358] on icon at bounding box center [1354, 360] width 14 height 30
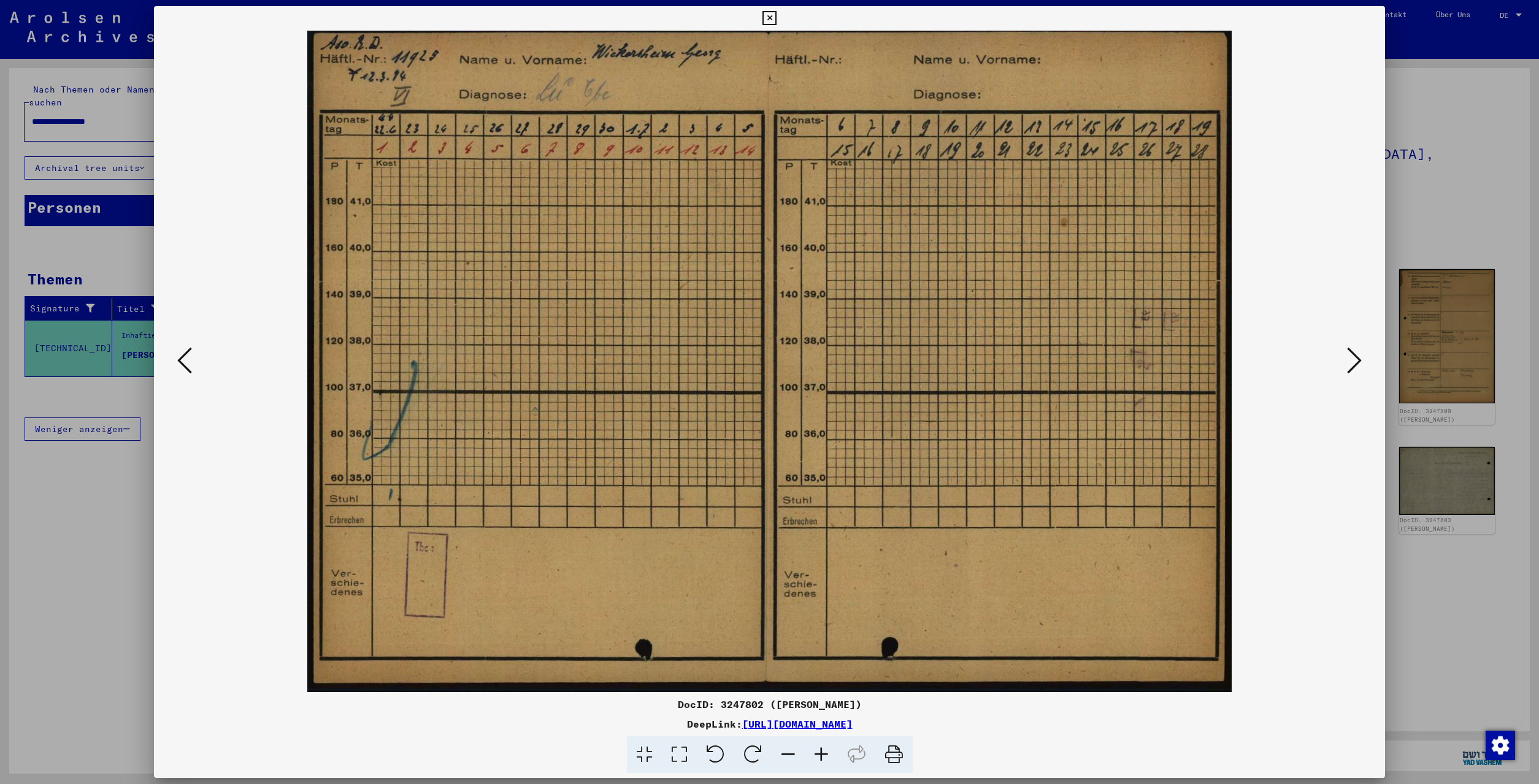
click at [1355, 358] on icon at bounding box center [1354, 360] width 14 height 30
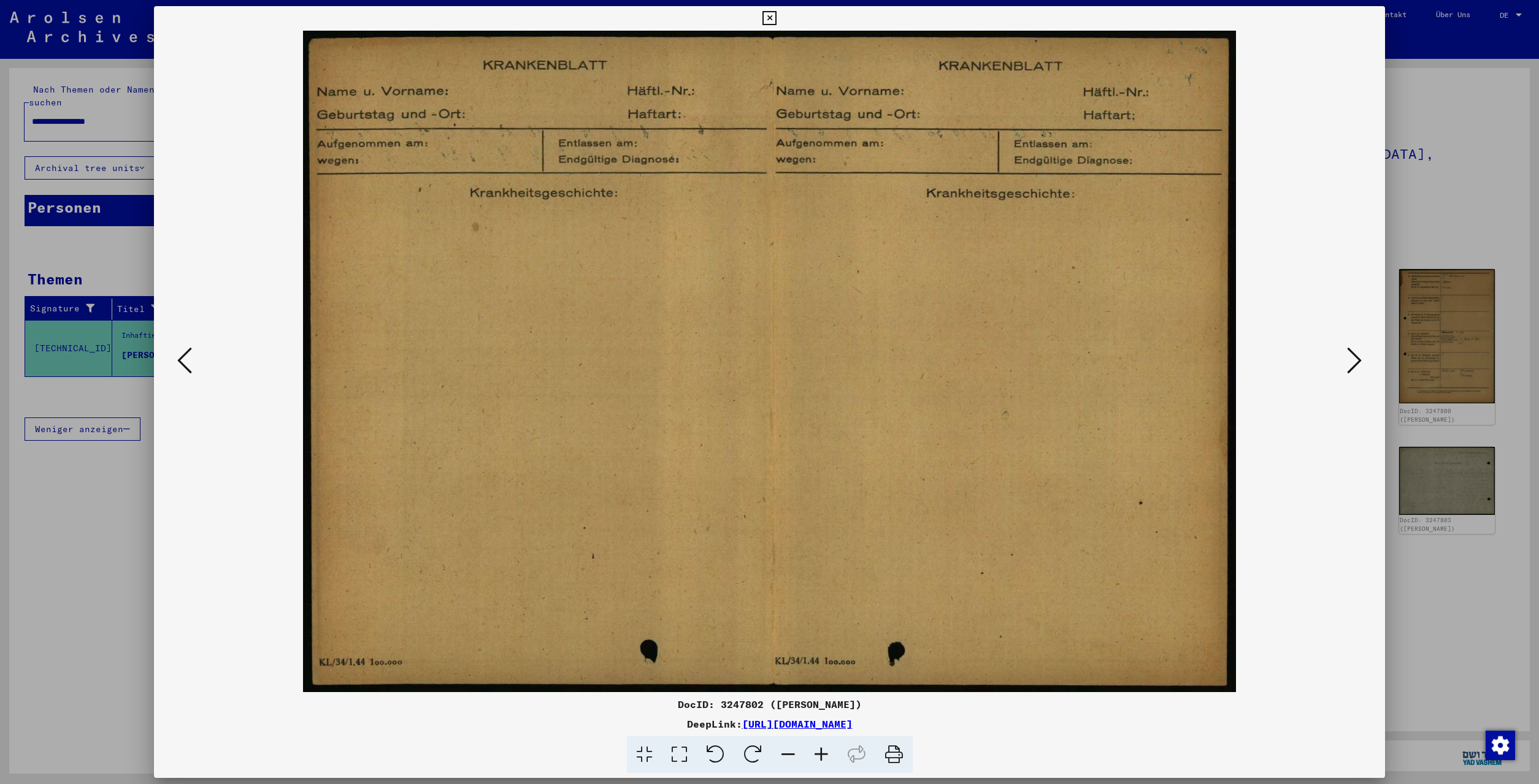
click at [1355, 358] on icon at bounding box center [1354, 360] width 14 height 30
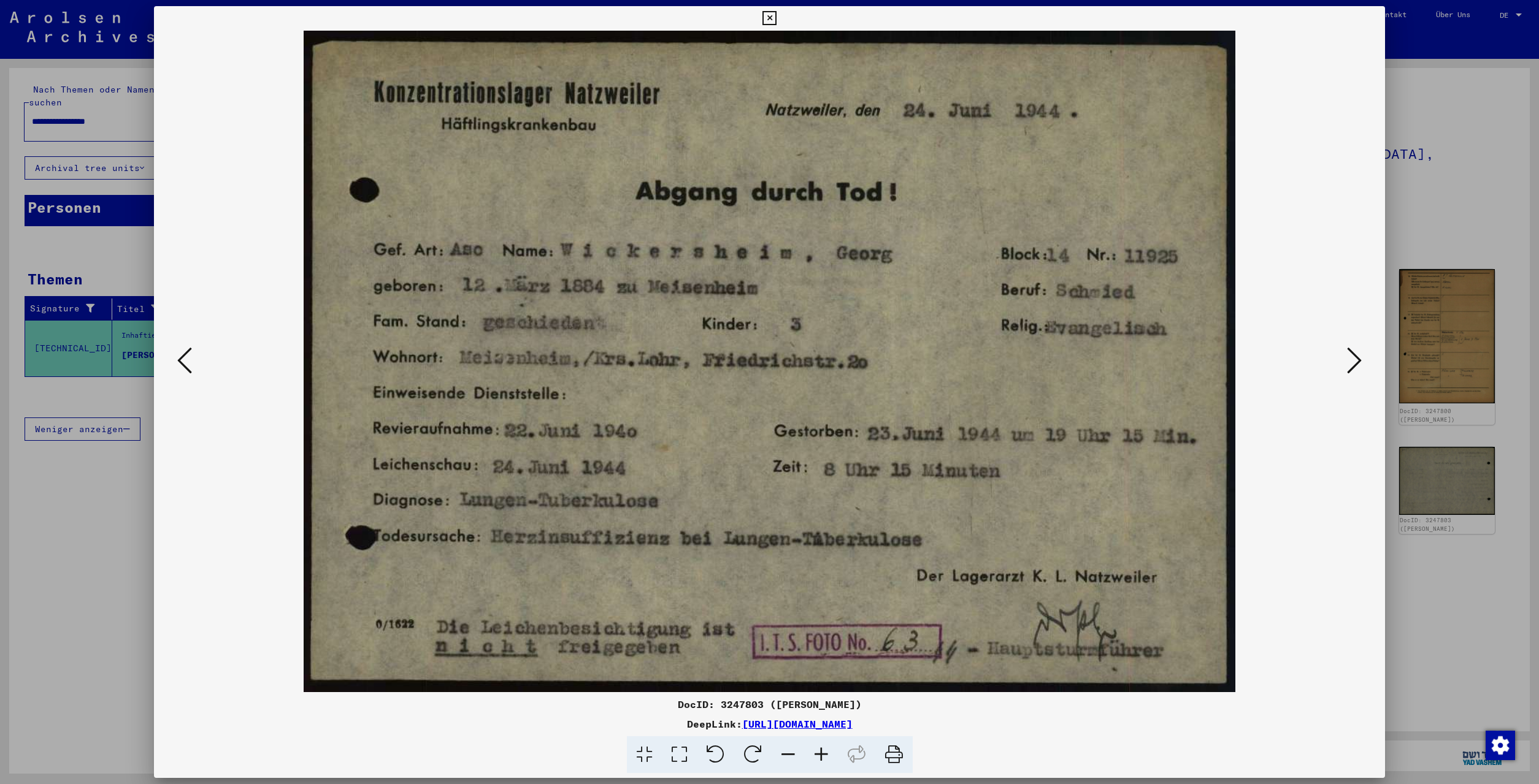
click at [1355, 358] on icon at bounding box center [1354, 360] width 14 height 30
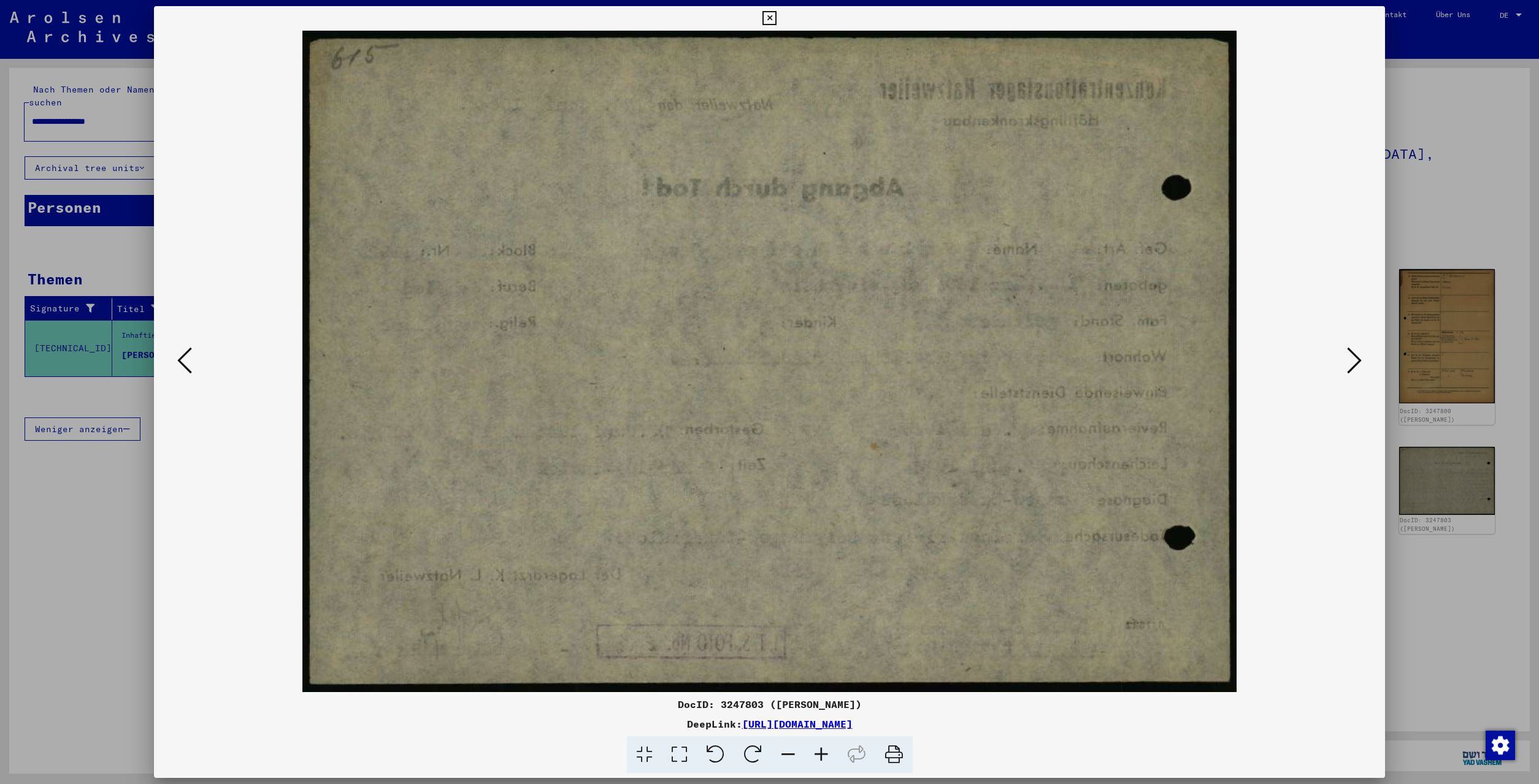
click at [1355, 358] on icon at bounding box center [1354, 360] width 14 height 30
